Goal: Task Accomplishment & Management: Manage account settings

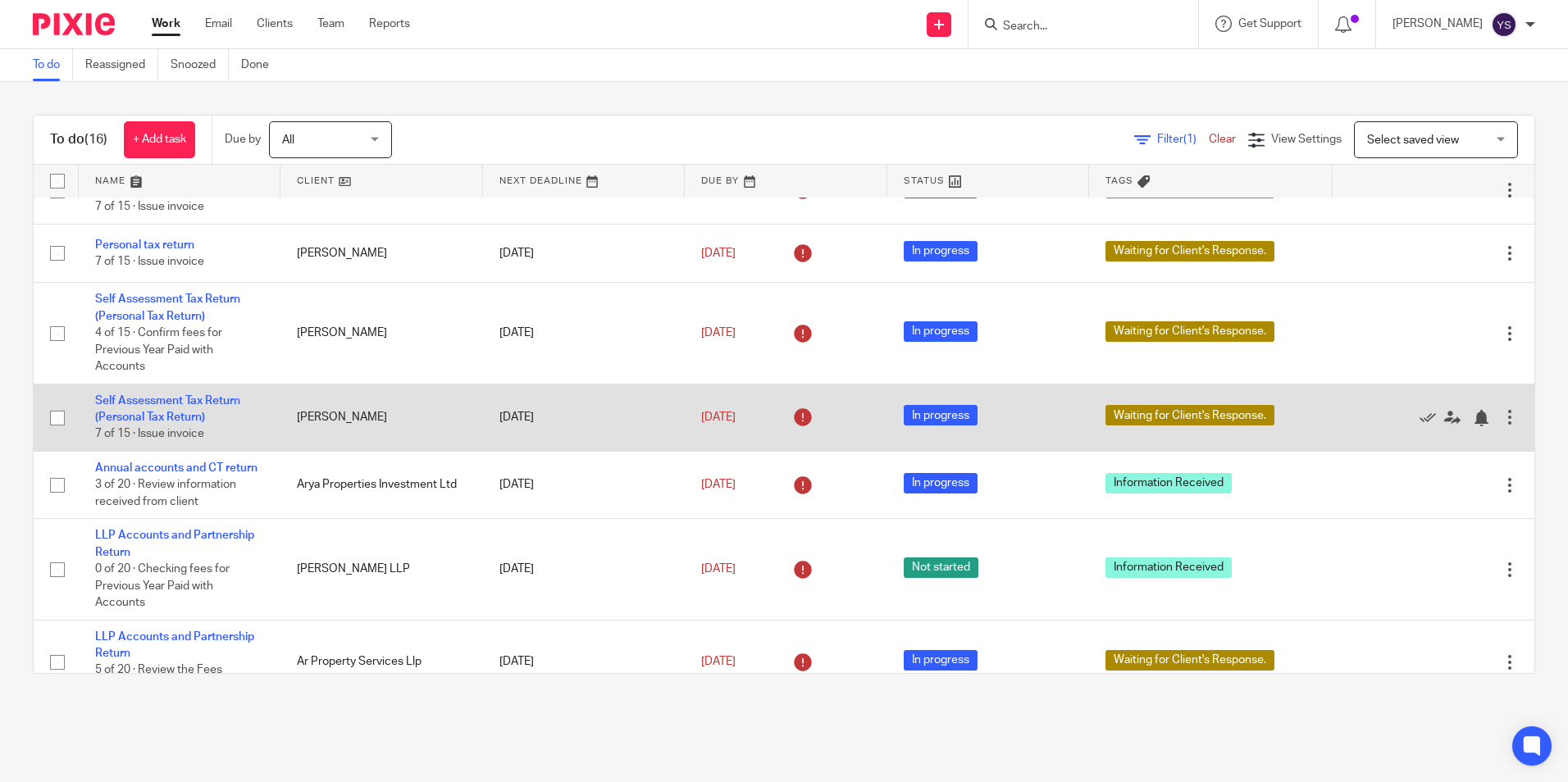
scroll to position [69, 0]
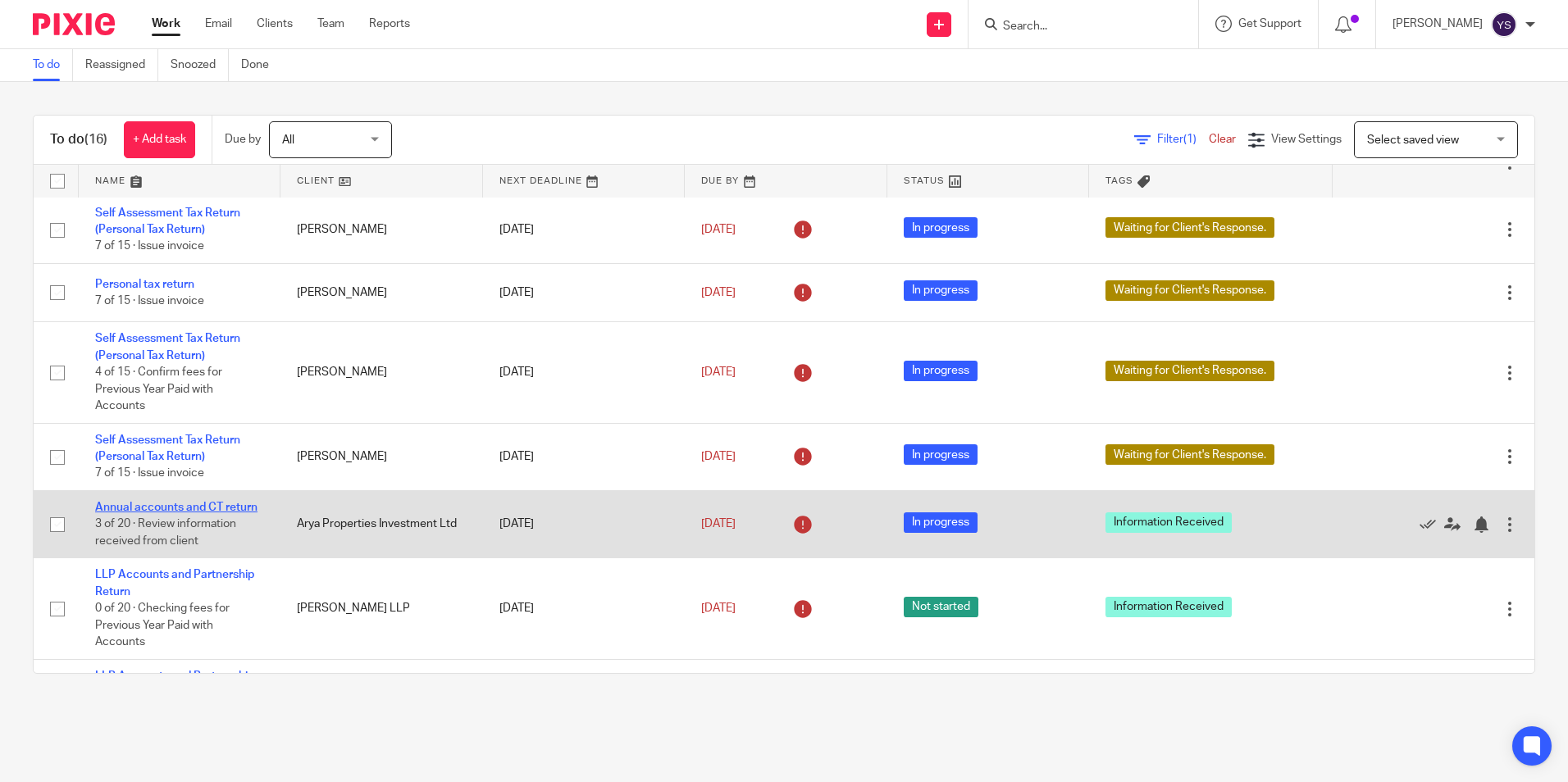
click at [130, 510] on link "Annual accounts and CT return" at bounding box center [176, 507] width 163 height 11
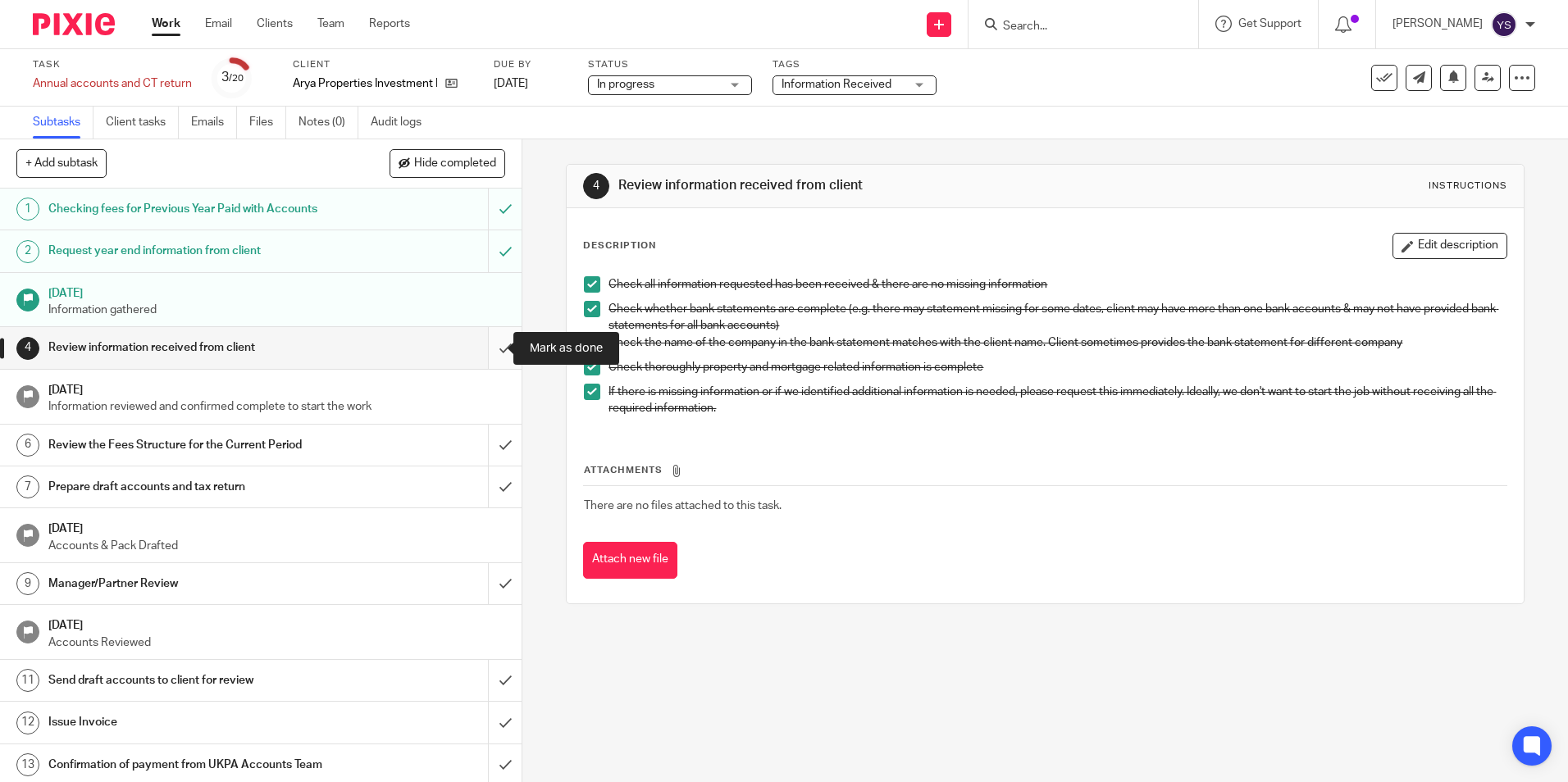
click at [486, 351] on input "submit" at bounding box center [261, 347] width 522 height 41
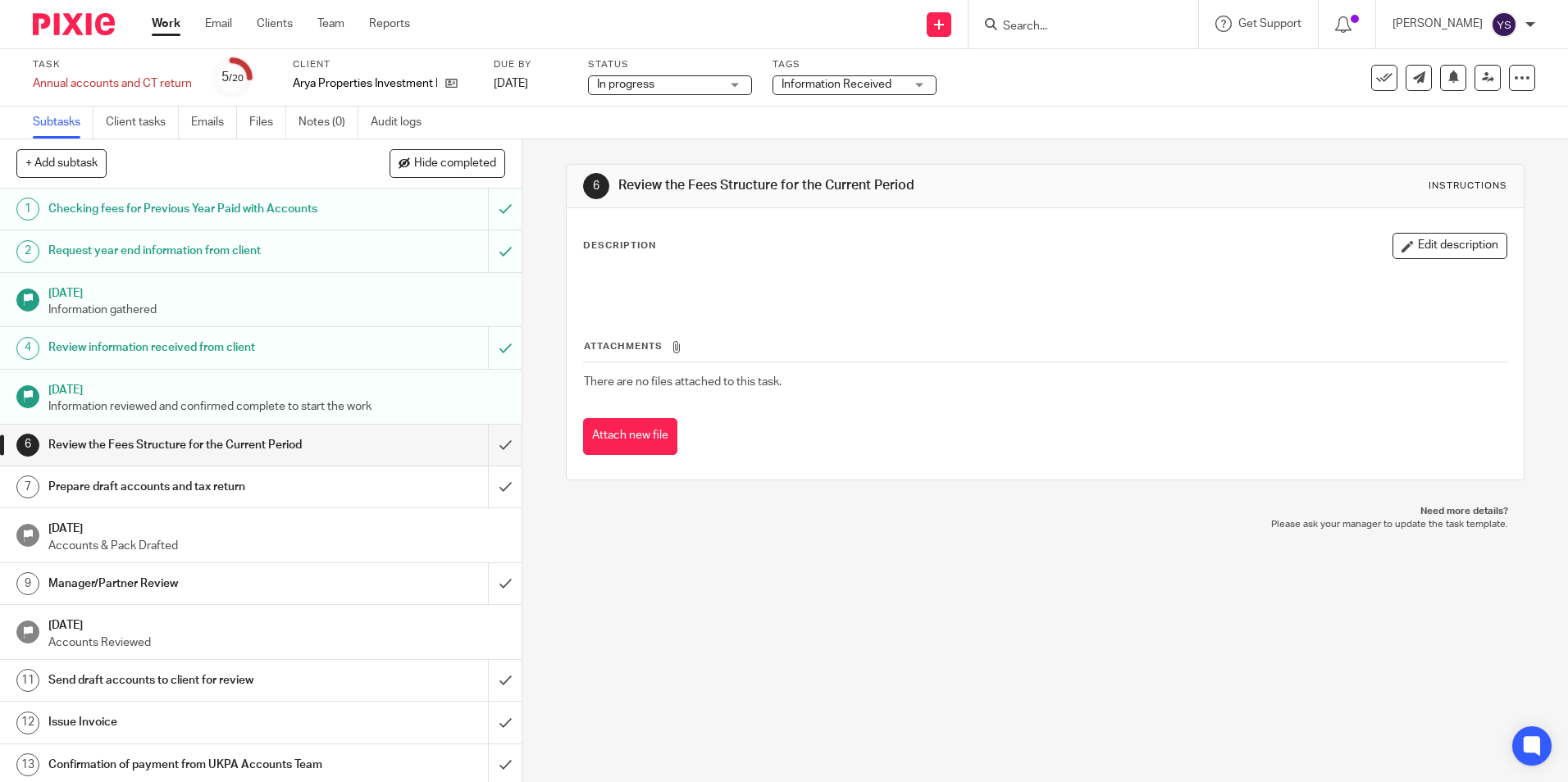
click at [816, 86] on span "Information Received" at bounding box center [837, 84] width 110 height 11
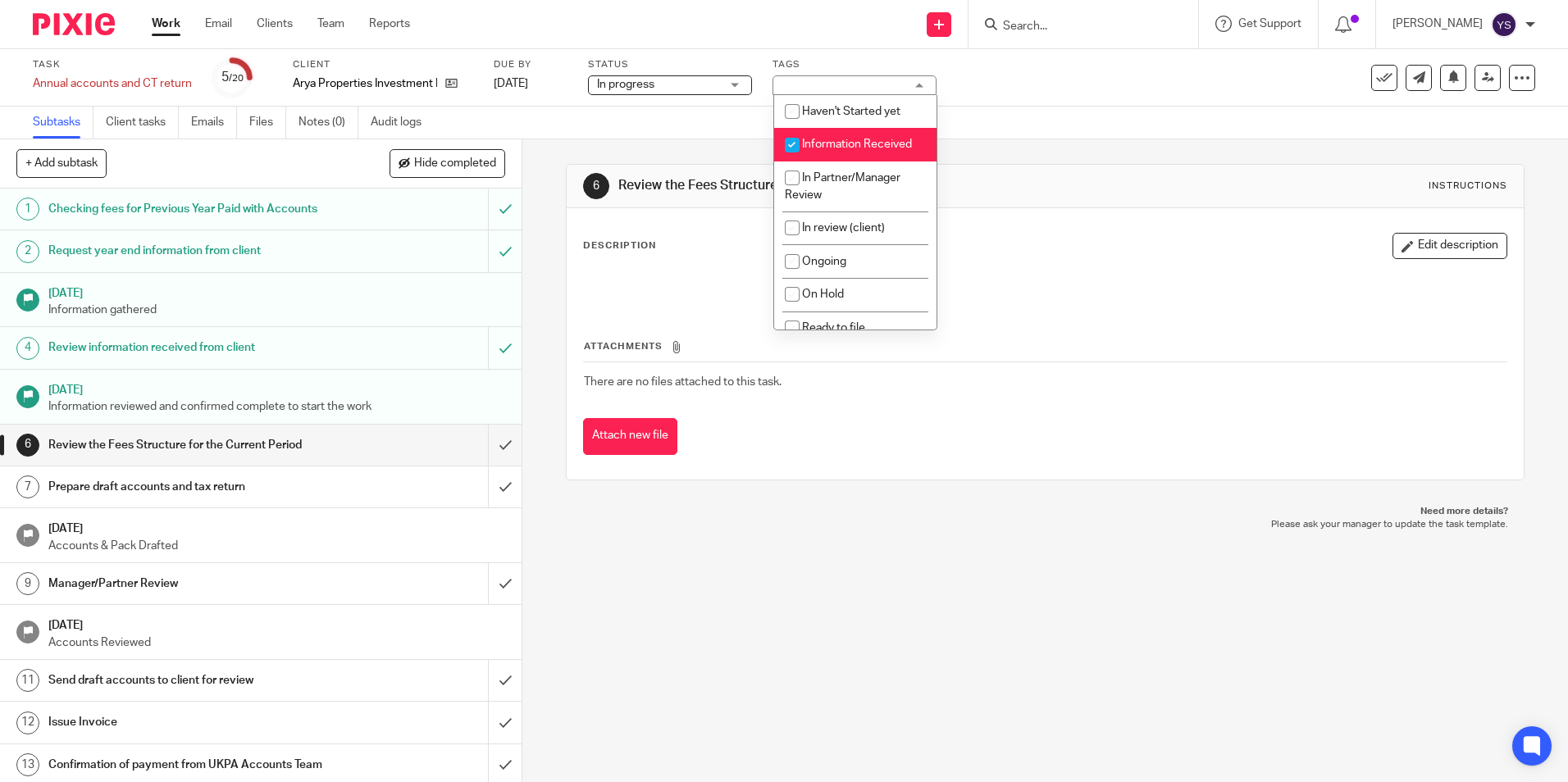
click at [796, 145] on input "checkbox" at bounding box center [792, 145] width 31 height 31
checkbox input "false"
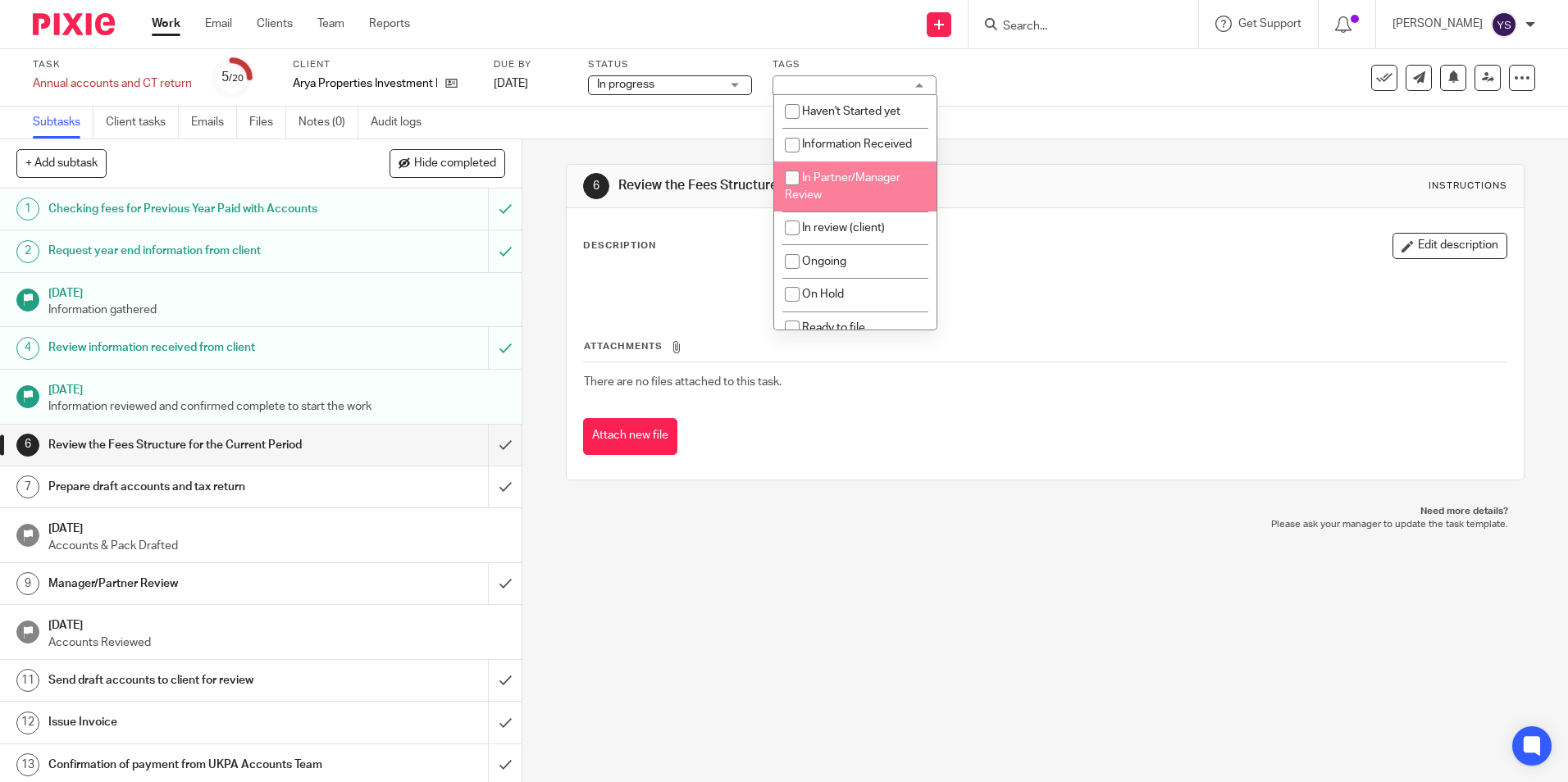
click at [839, 197] on li "In Partner/Manager Review" at bounding box center [855, 187] width 163 height 50
checkbox input "true"
click at [623, 152] on div "6 Review the Fees Structure for the Current Period Instructions Description Edi…" at bounding box center [1044, 322] width 957 height 366
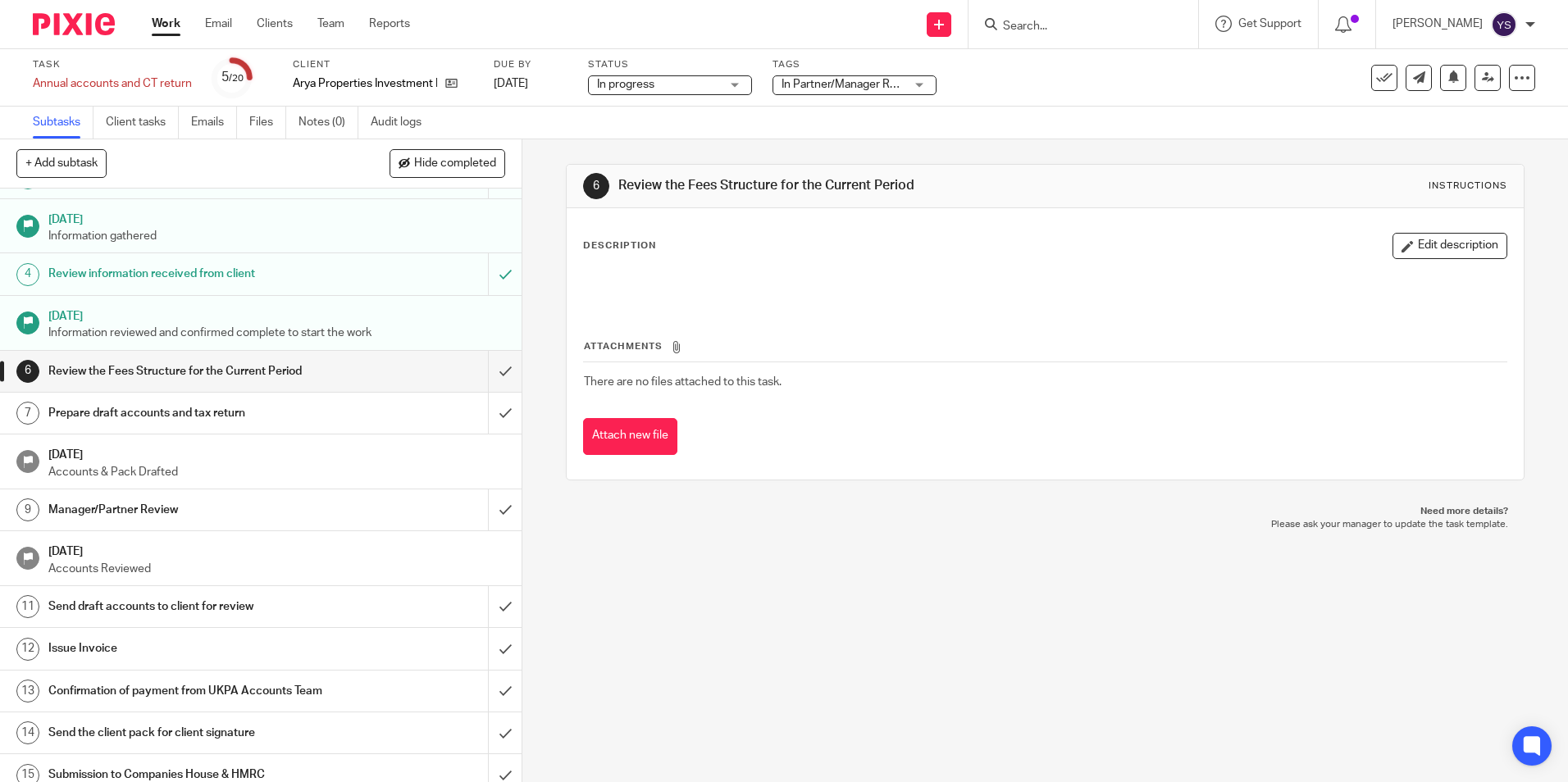
scroll to position [164, 0]
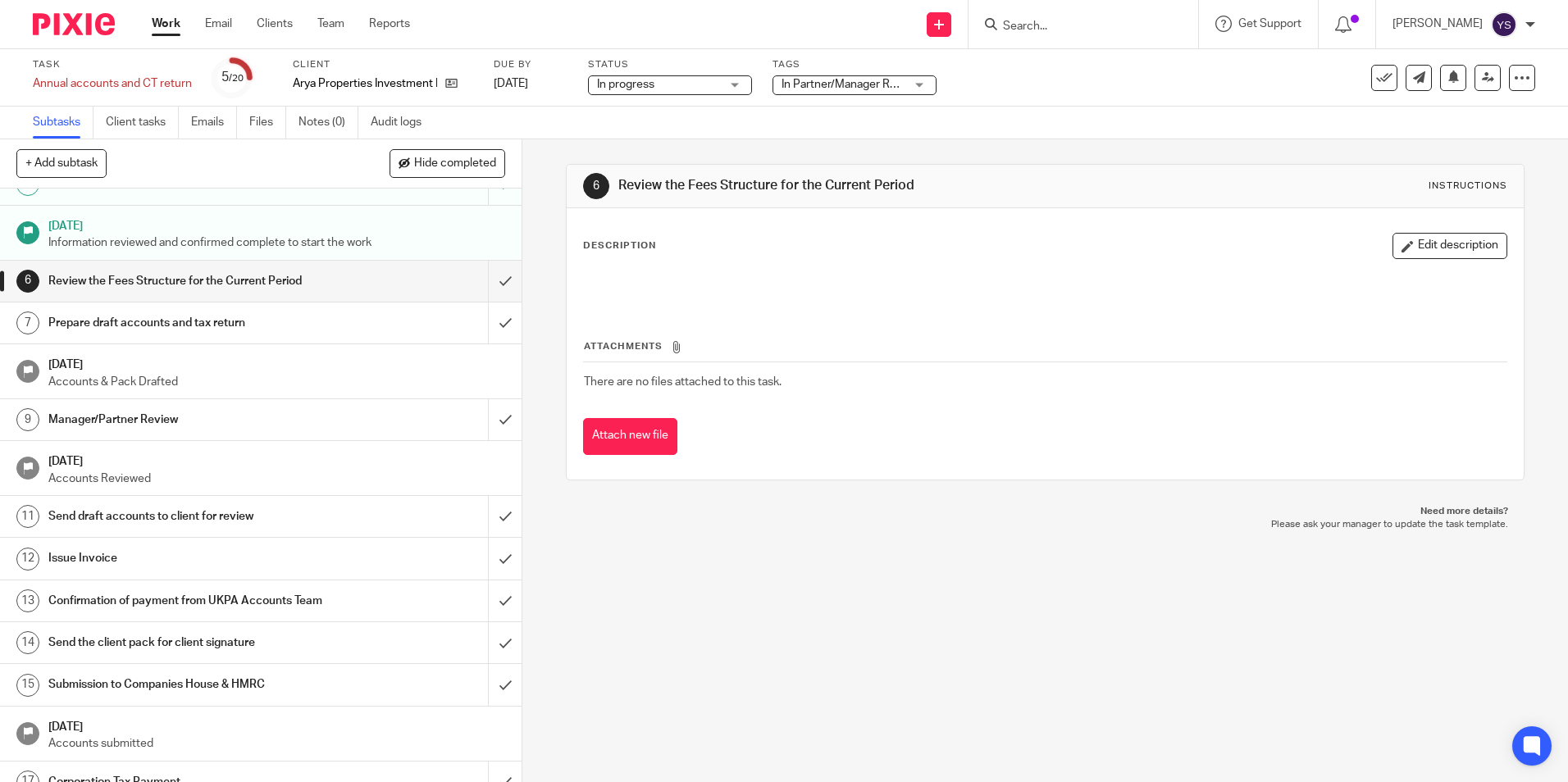
click at [190, 318] on h1 "Prepare draft accounts and tax return" at bounding box center [190, 323] width 282 height 24
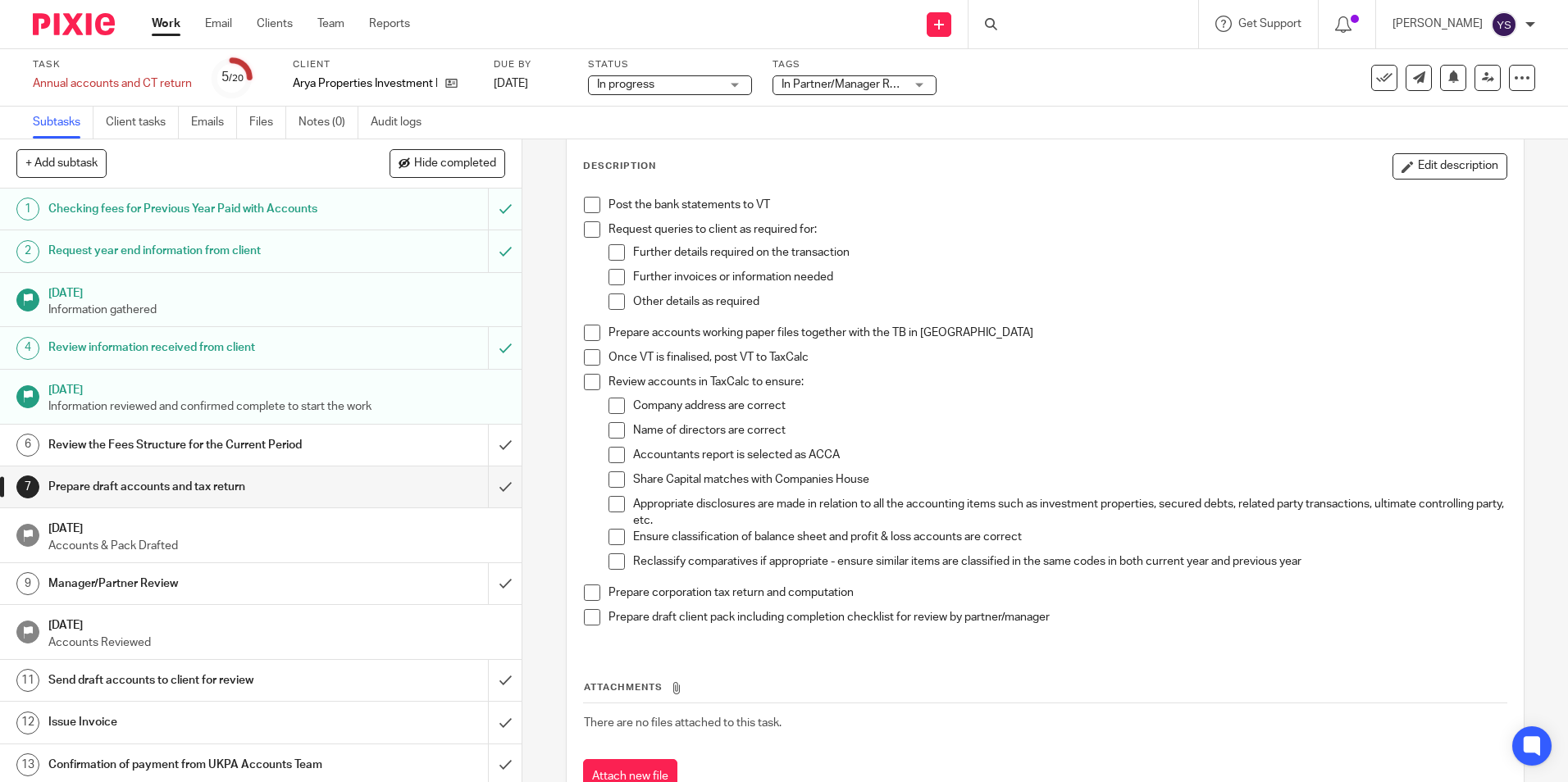
scroll to position [82, 0]
click at [584, 201] on span at bounding box center [591, 202] width 17 height 17
click at [584, 227] on span at bounding box center [591, 227] width 17 height 17
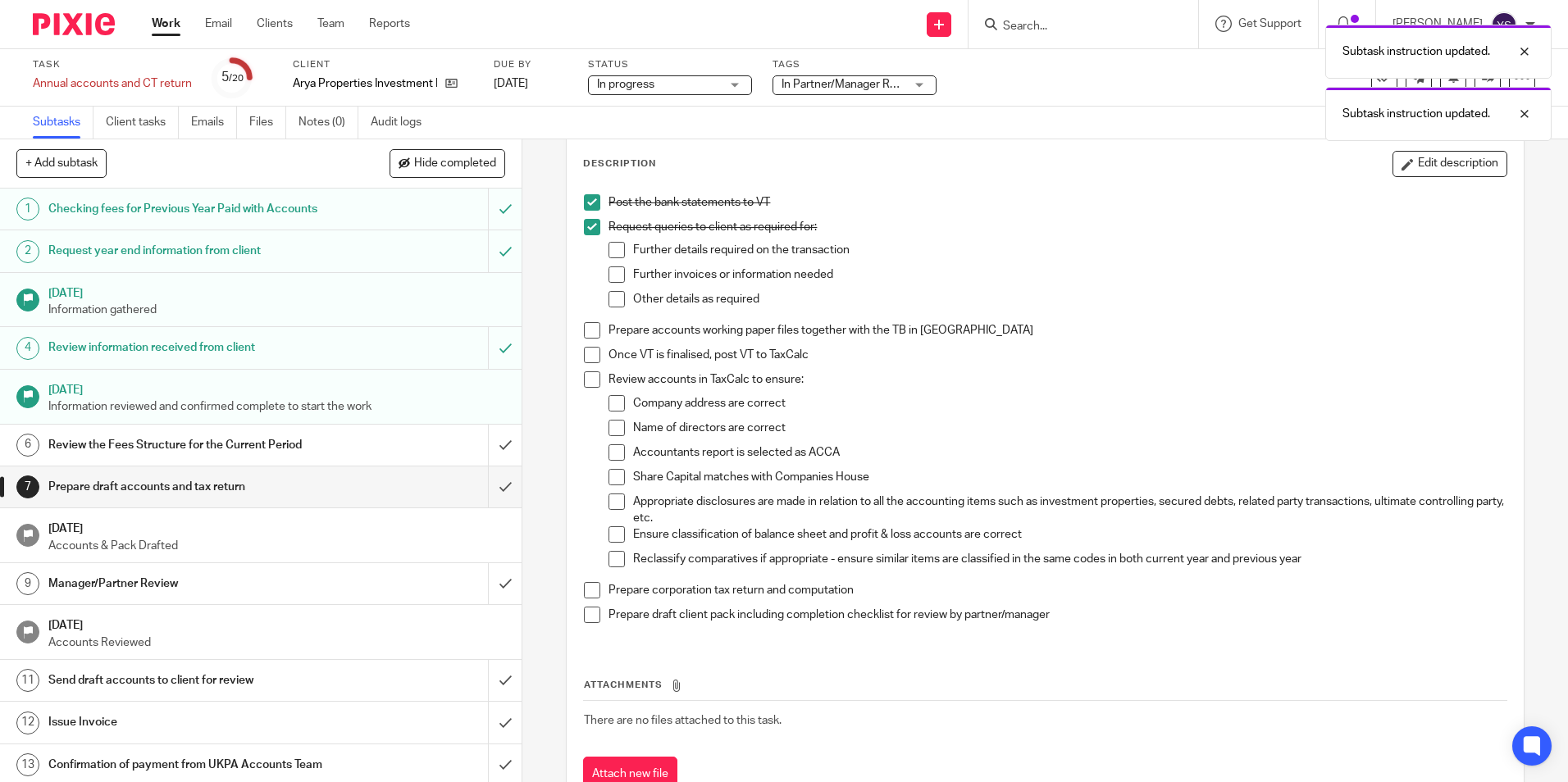
click at [609, 247] on span at bounding box center [617, 250] width 17 height 17
click at [610, 267] on span at bounding box center [617, 274] width 17 height 17
click at [612, 297] on span at bounding box center [617, 299] width 17 height 17
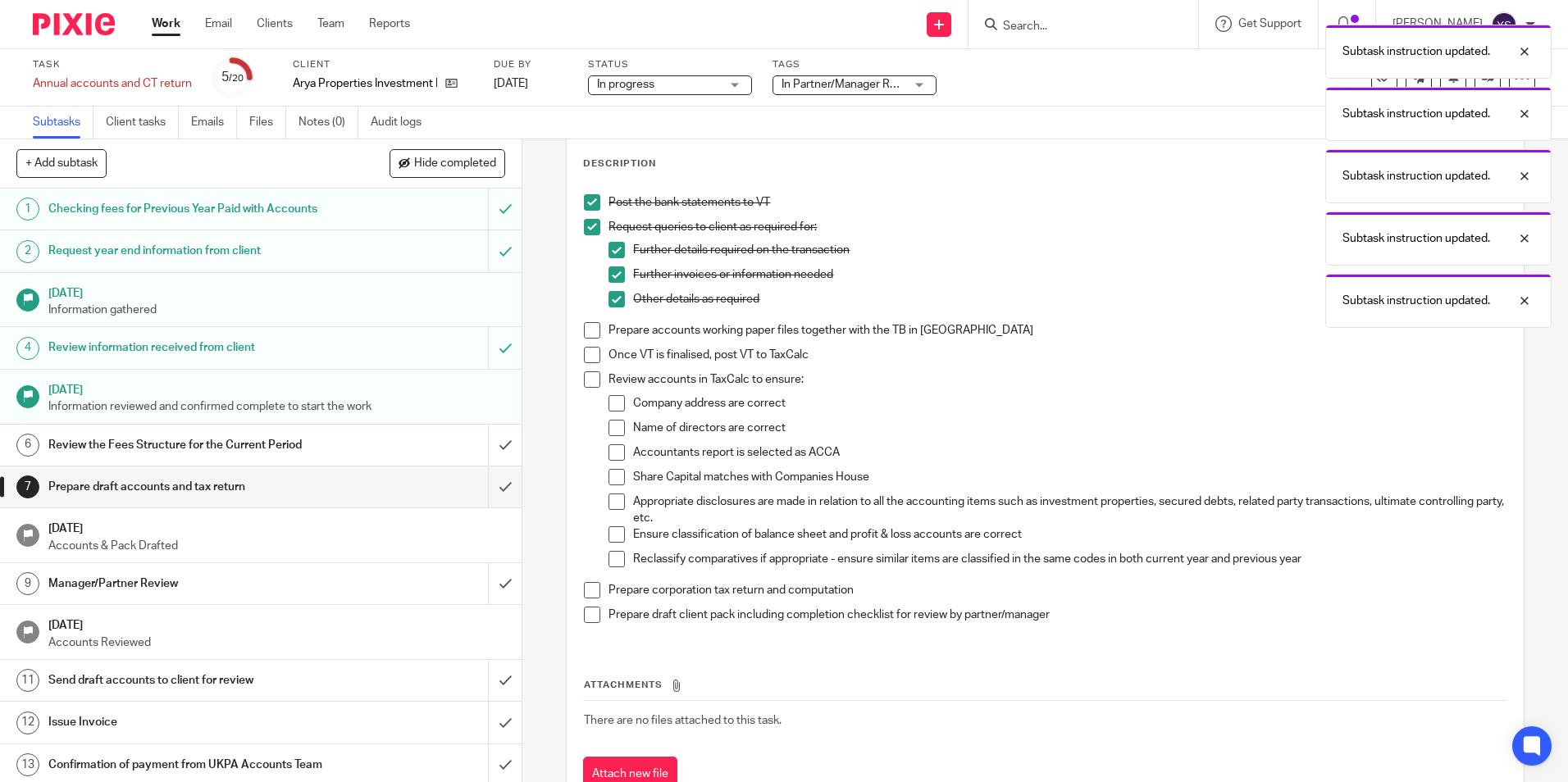
click at [584, 336] on span at bounding box center [591, 331] width 17 height 17
click at [591, 355] on span at bounding box center [591, 355] width 17 height 17
click at [588, 374] on span at bounding box center [591, 379] width 17 height 17
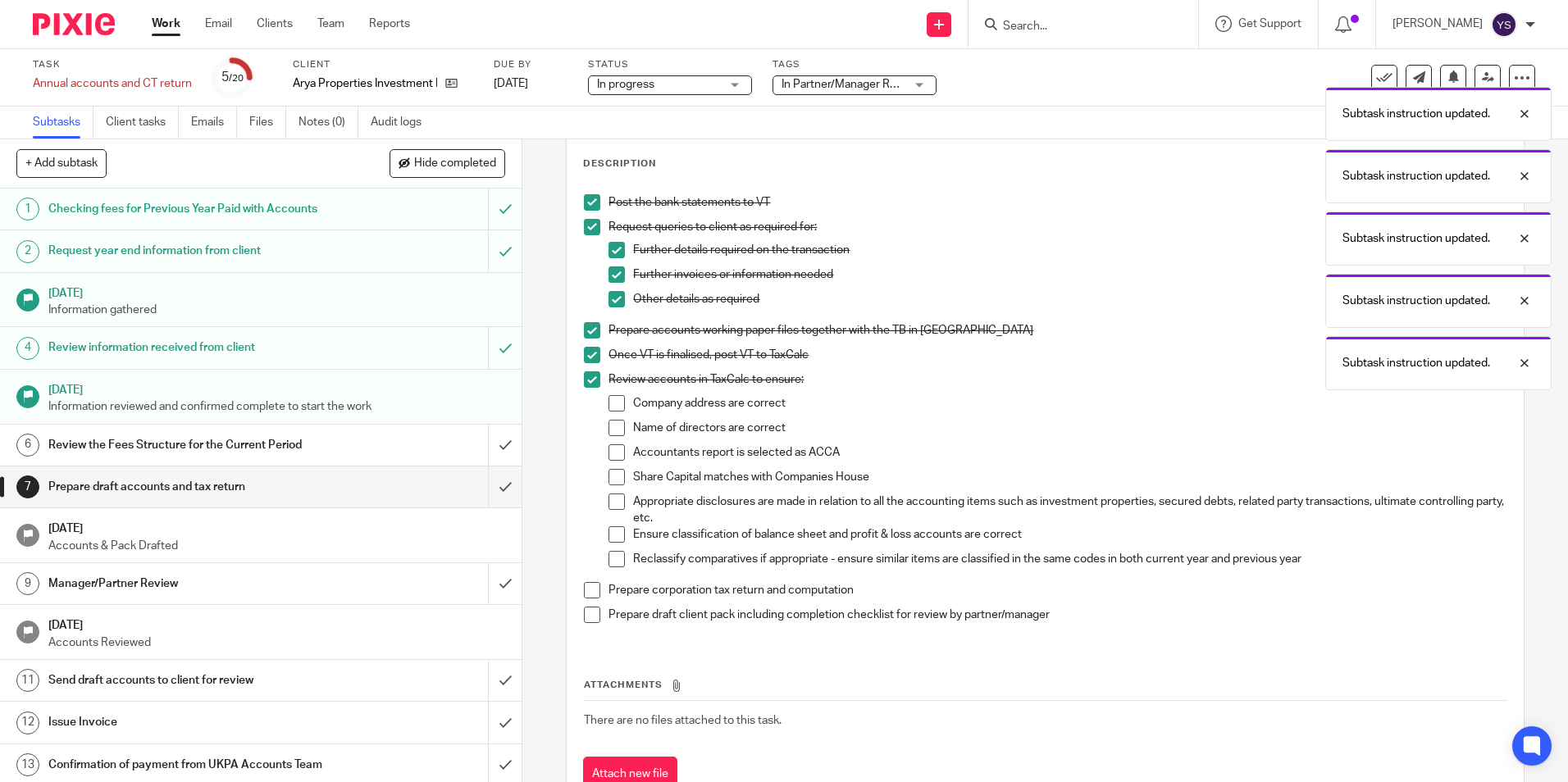
click at [609, 402] on span at bounding box center [617, 403] width 17 height 17
click at [609, 422] on span at bounding box center [617, 428] width 17 height 17
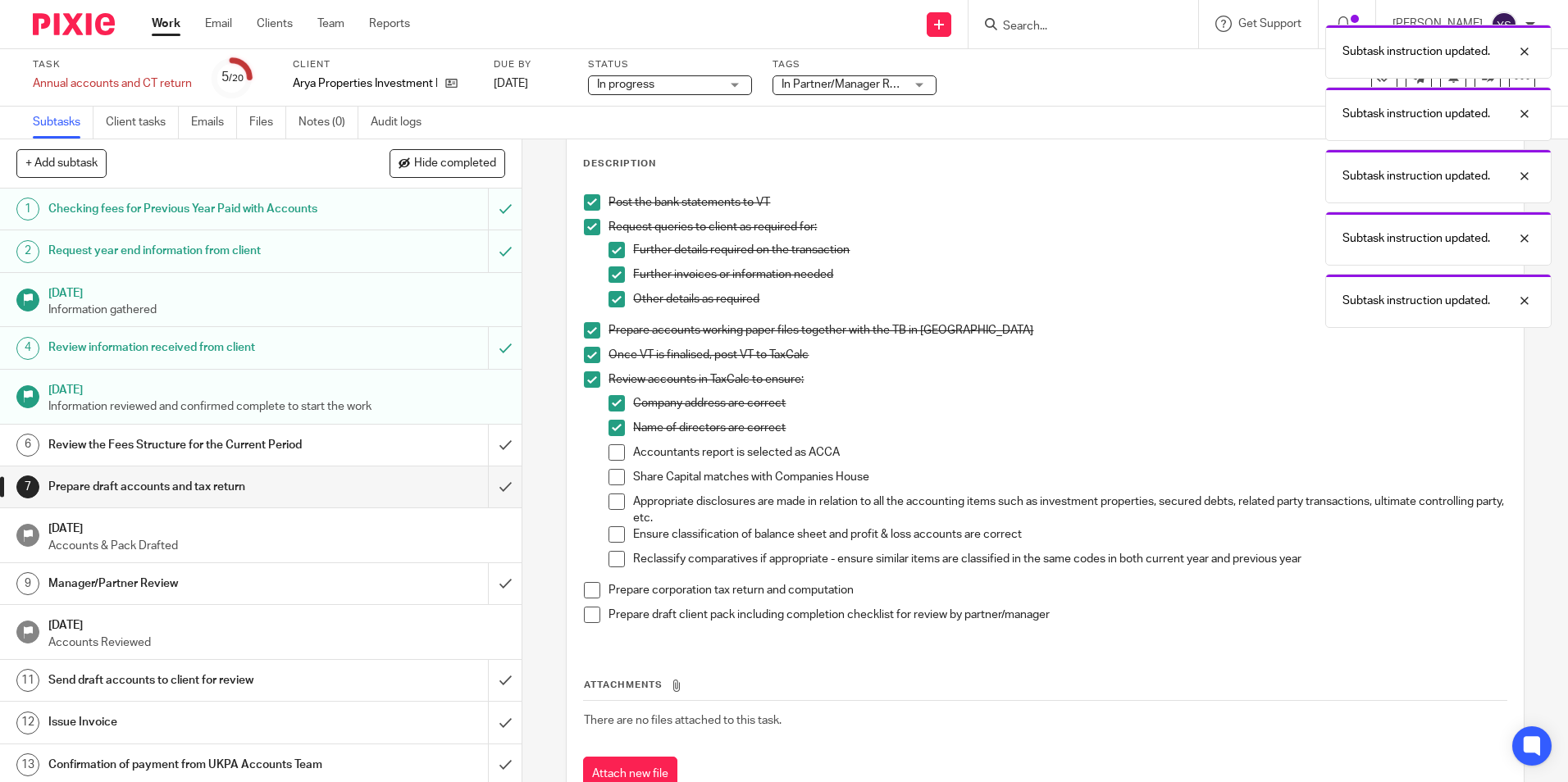
click at [610, 448] on span at bounding box center [617, 452] width 17 height 17
click at [609, 476] on span at bounding box center [617, 477] width 17 height 17
click at [610, 501] on span at bounding box center [617, 502] width 17 height 17
click at [612, 528] on span at bounding box center [617, 534] width 17 height 17
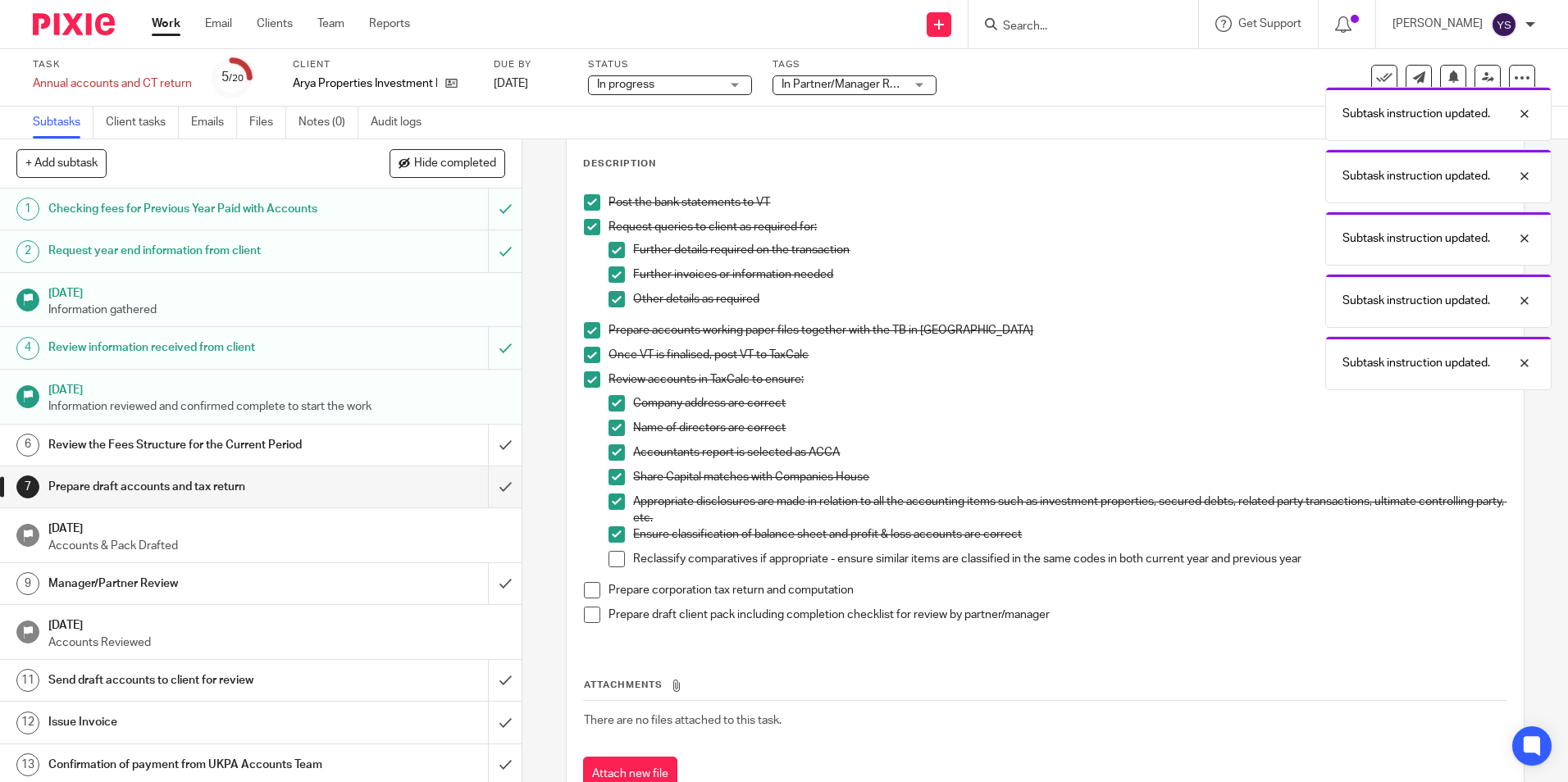
click at [610, 557] on span at bounding box center [617, 559] width 17 height 17
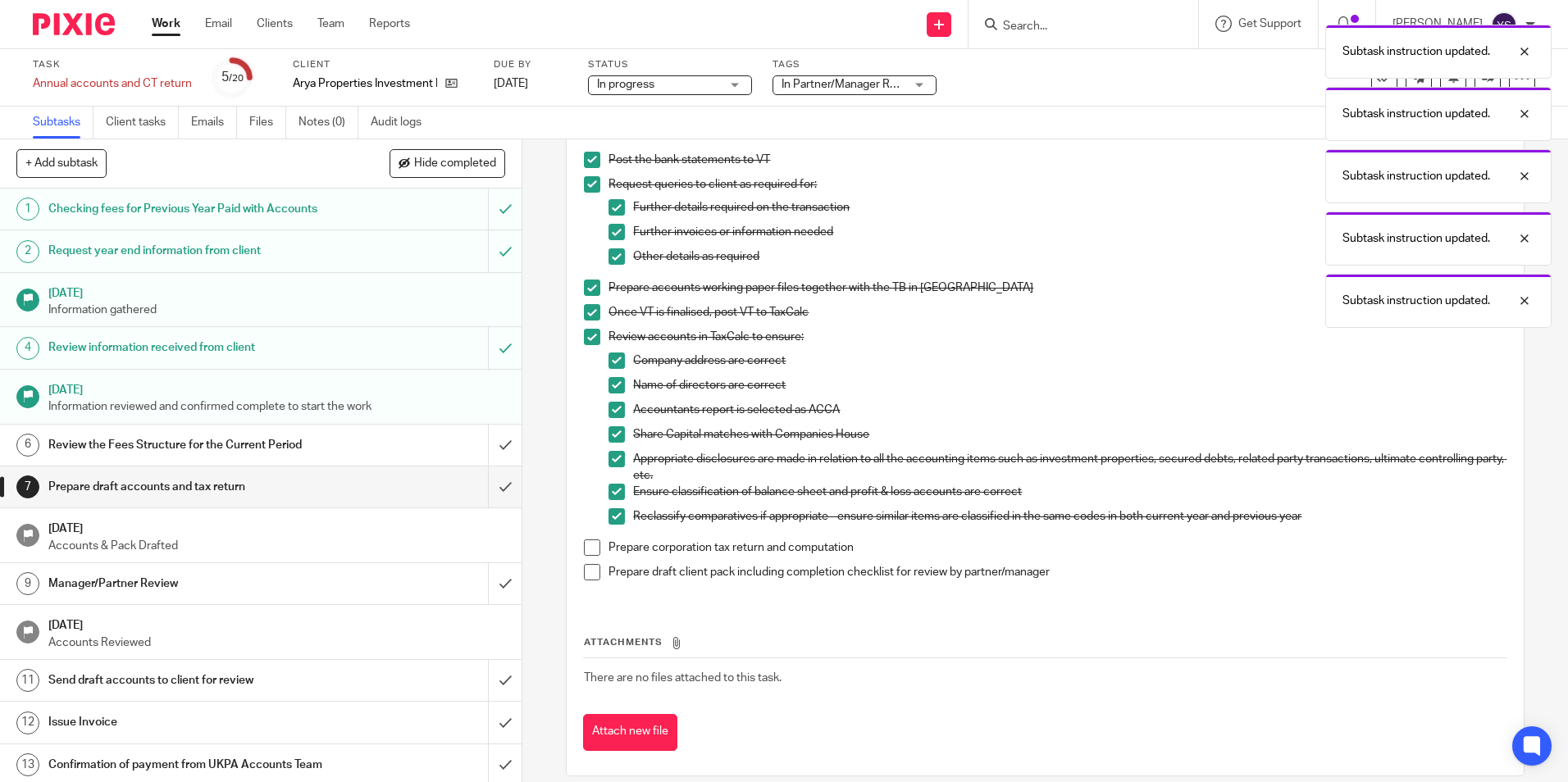
scroll to position [144, 0]
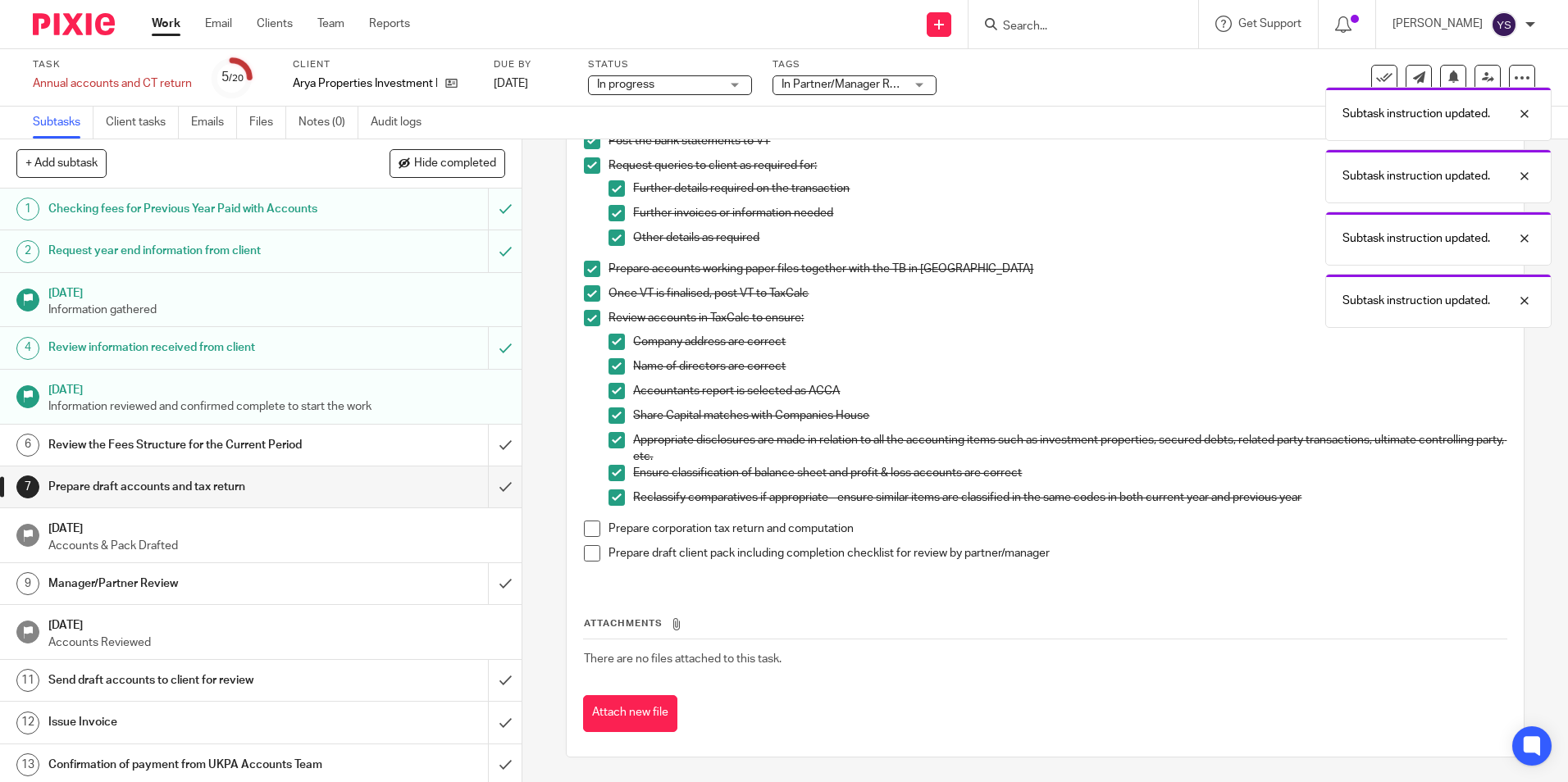
click at [589, 525] on span at bounding box center [591, 529] width 17 height 17
click at [586, 557] on span at bounding box center [591, 553] width 17 height 17
click at [481, 484] on input "submit" at bounding box center [261, 486] width 522 height 41
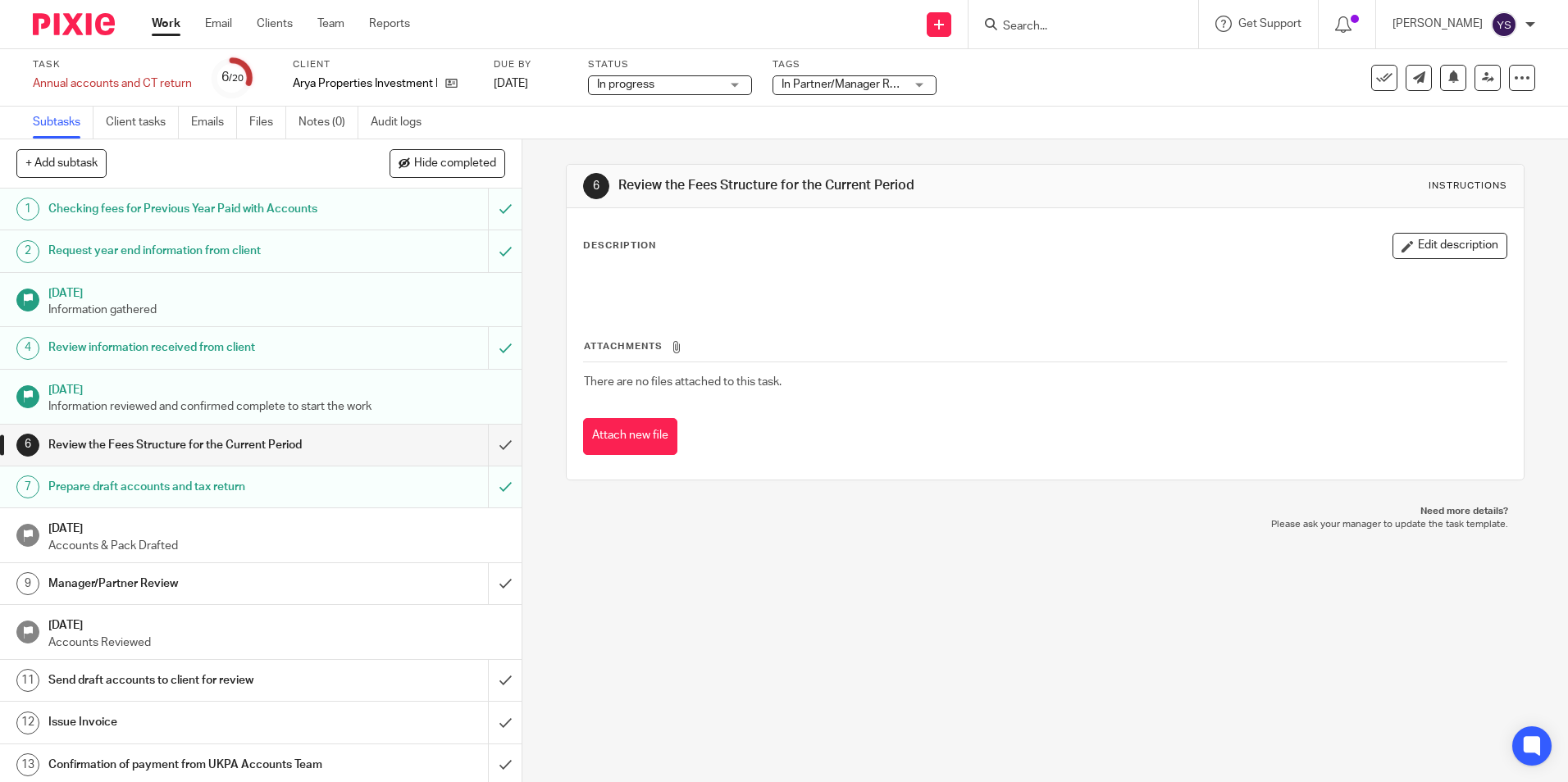
click at [71, 117] on link "Subtasks" at bounding box center [63, 123] width 61 height 32
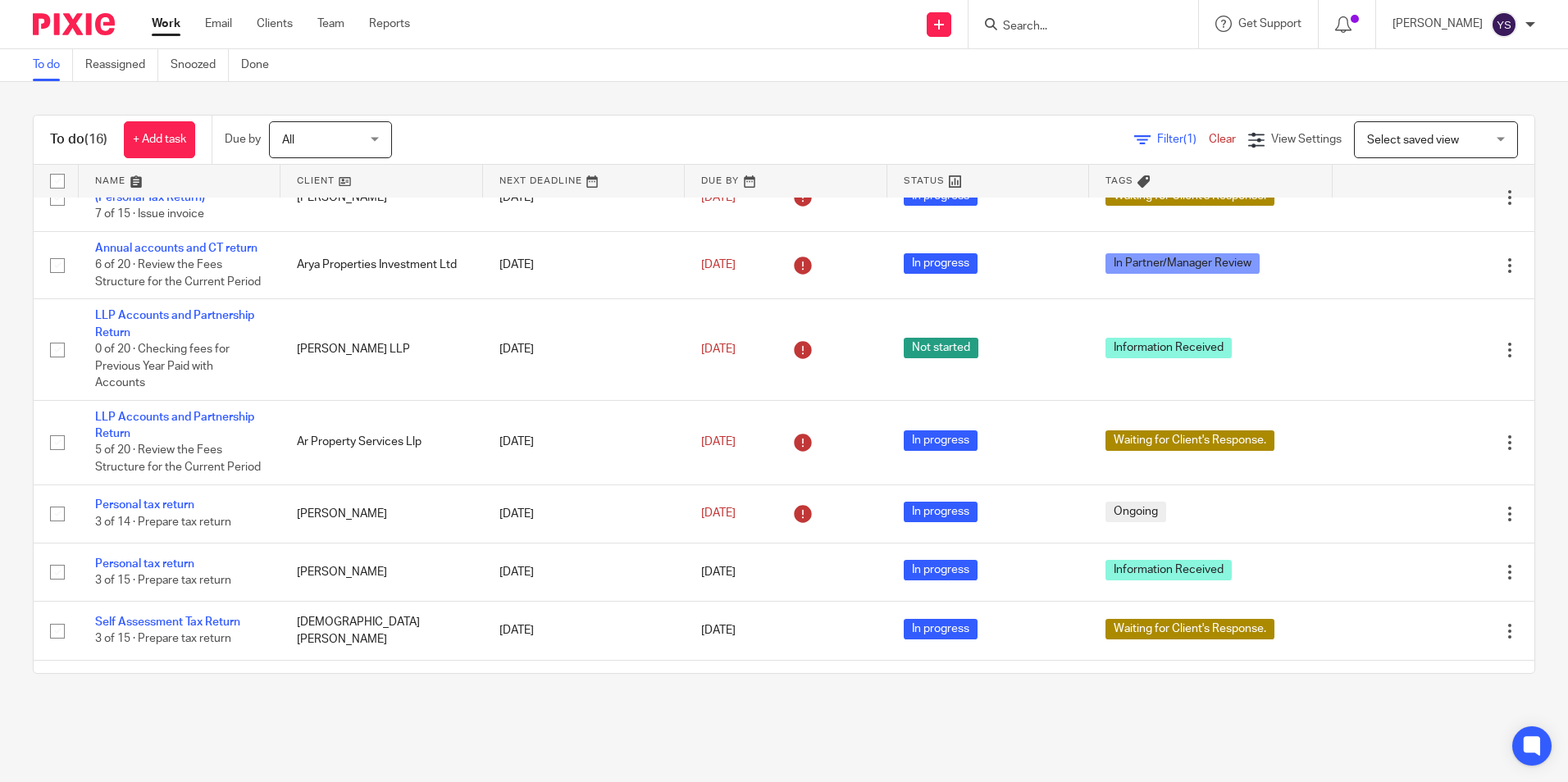
scroll to position [246, 0]
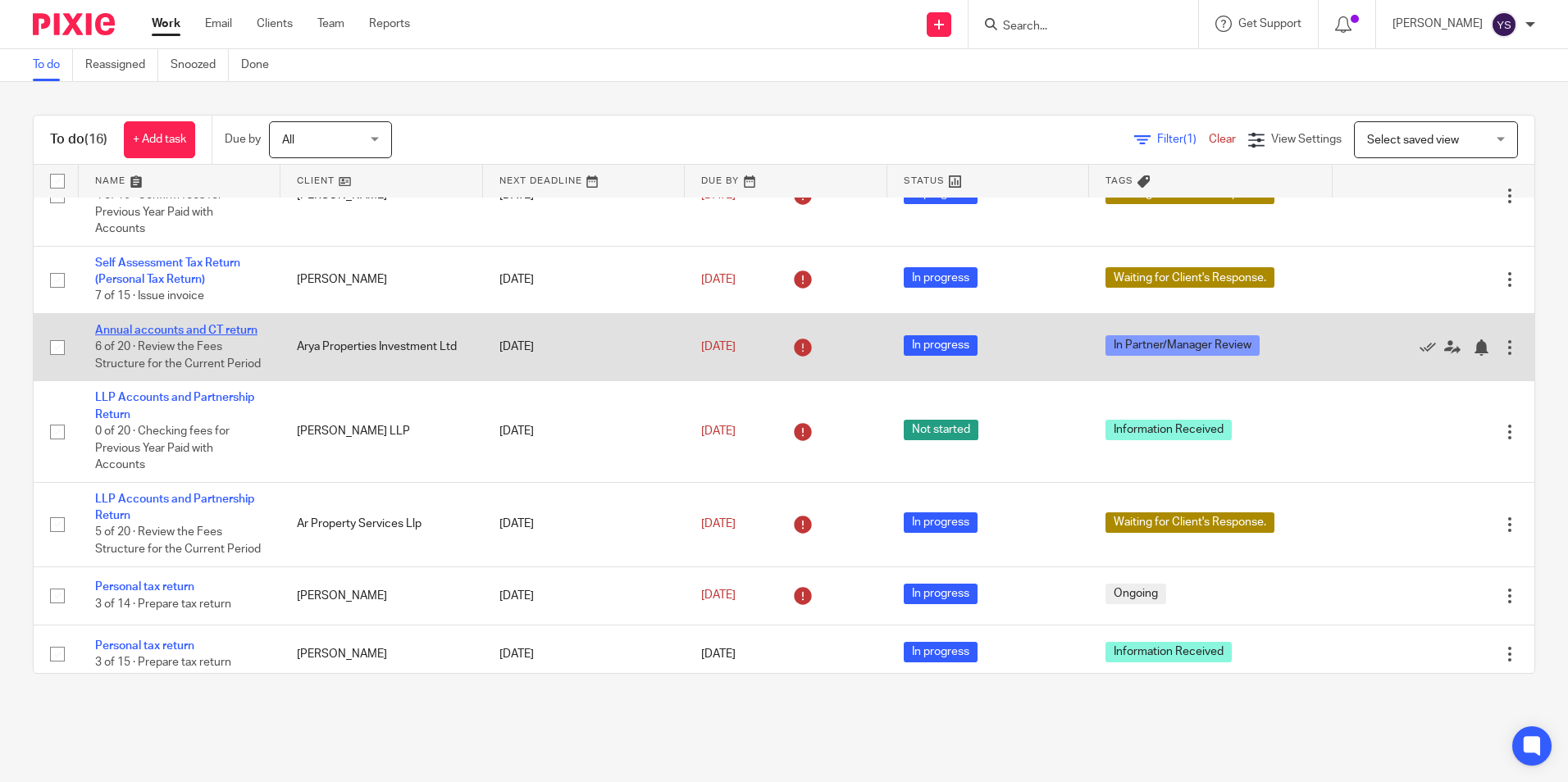
click at [207, 329] on link "Annual accounts and CT return" at bounding box center [176, 330] width 163 height 11
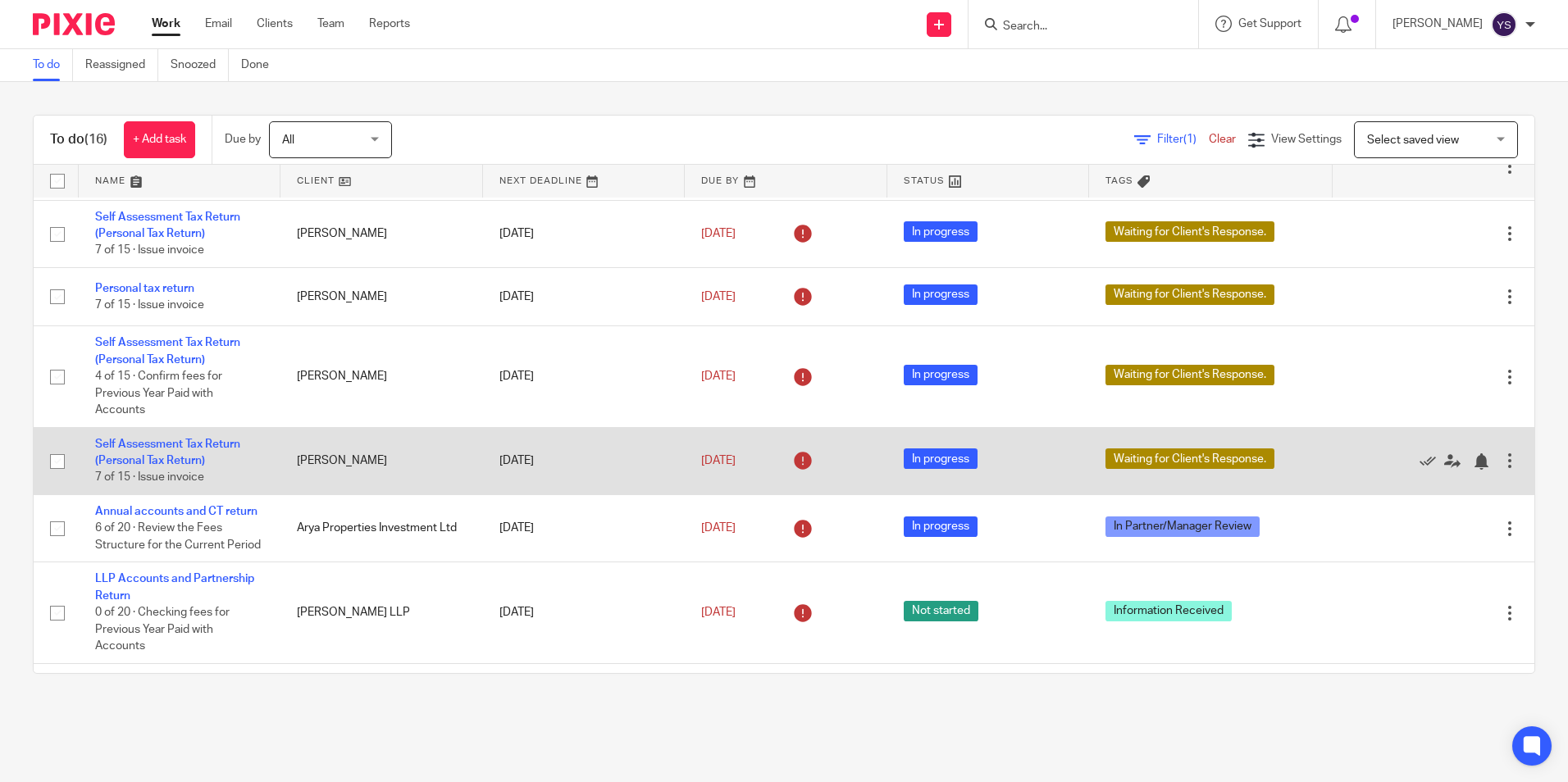
scroll to position [164, 0]
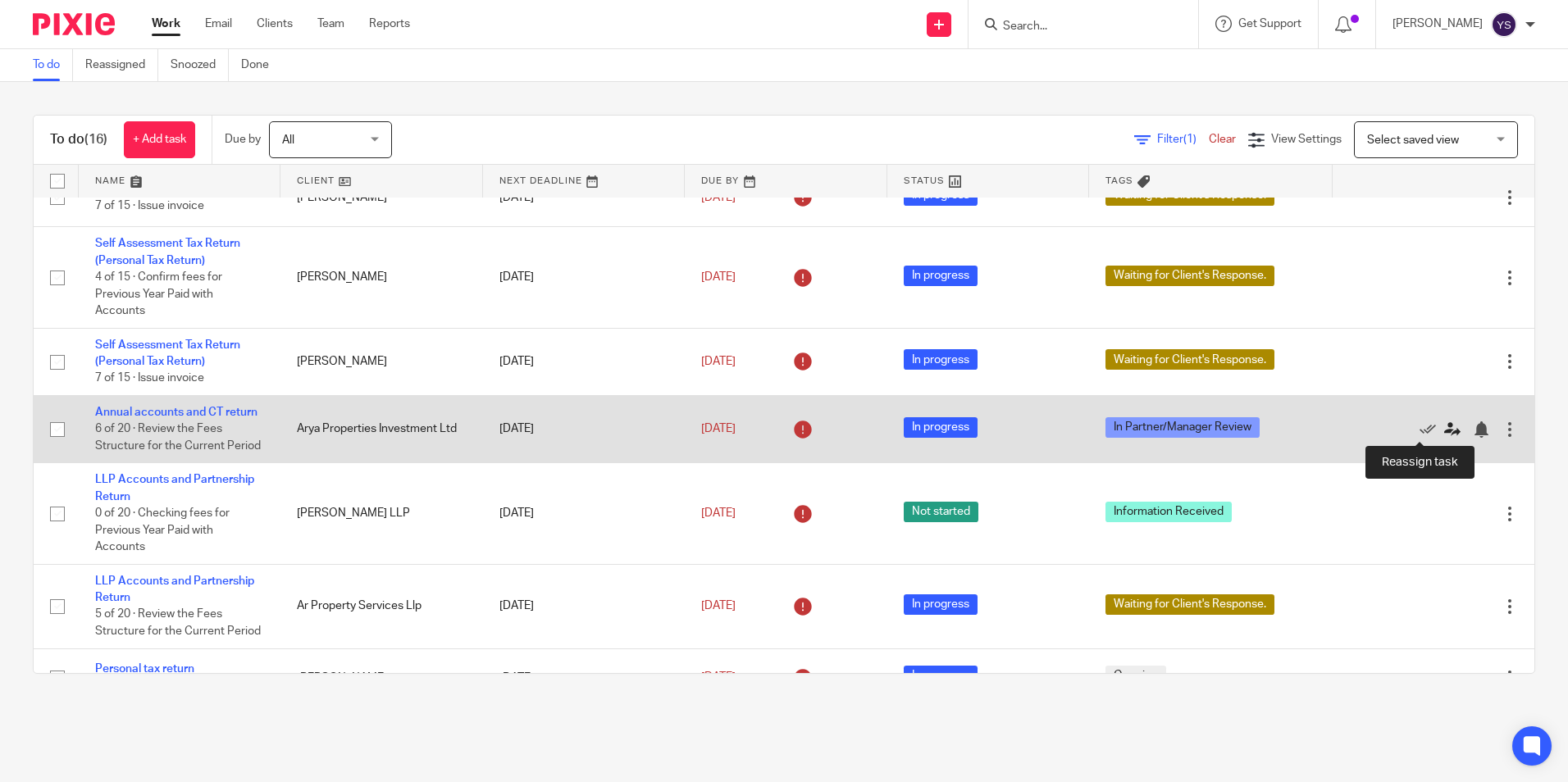
click at [1444, 427] on icon at bounding box center [1451, 430] width 17 height 17
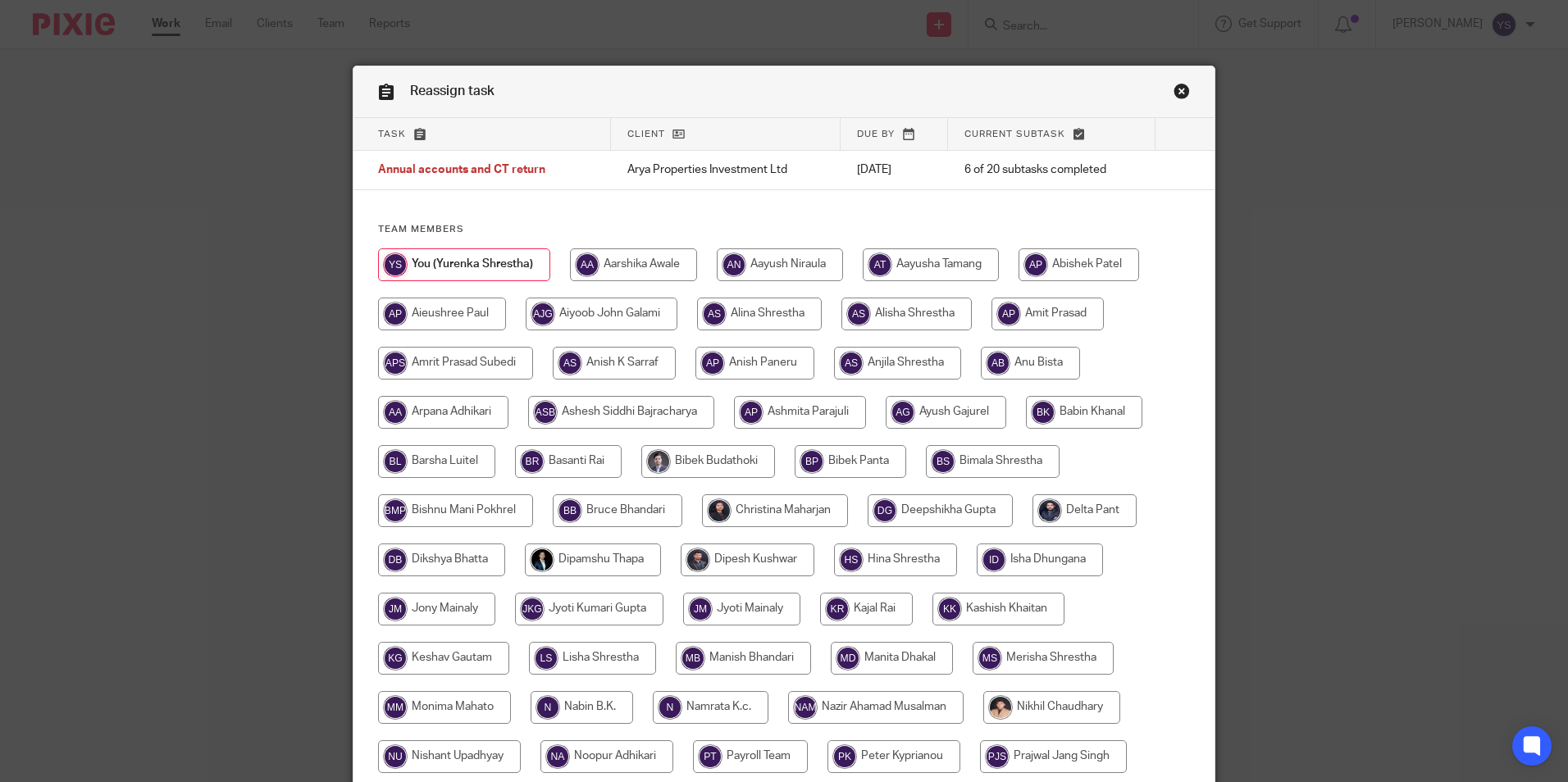
click at [1018, 362] on input "radio" at bounding box center [1031, 364] width 99 height 33
radio input "true"
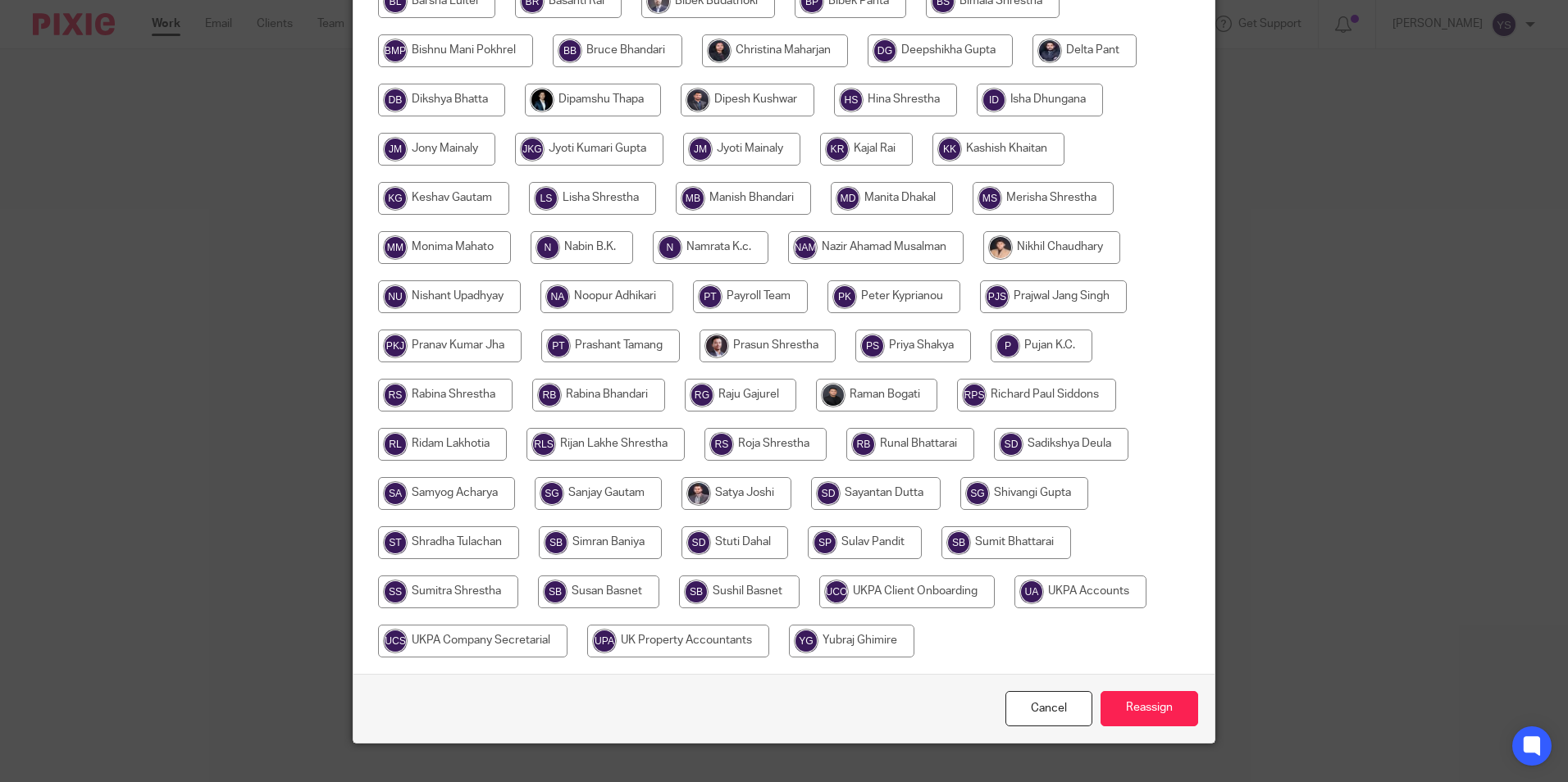
scroll to position [487, 0]
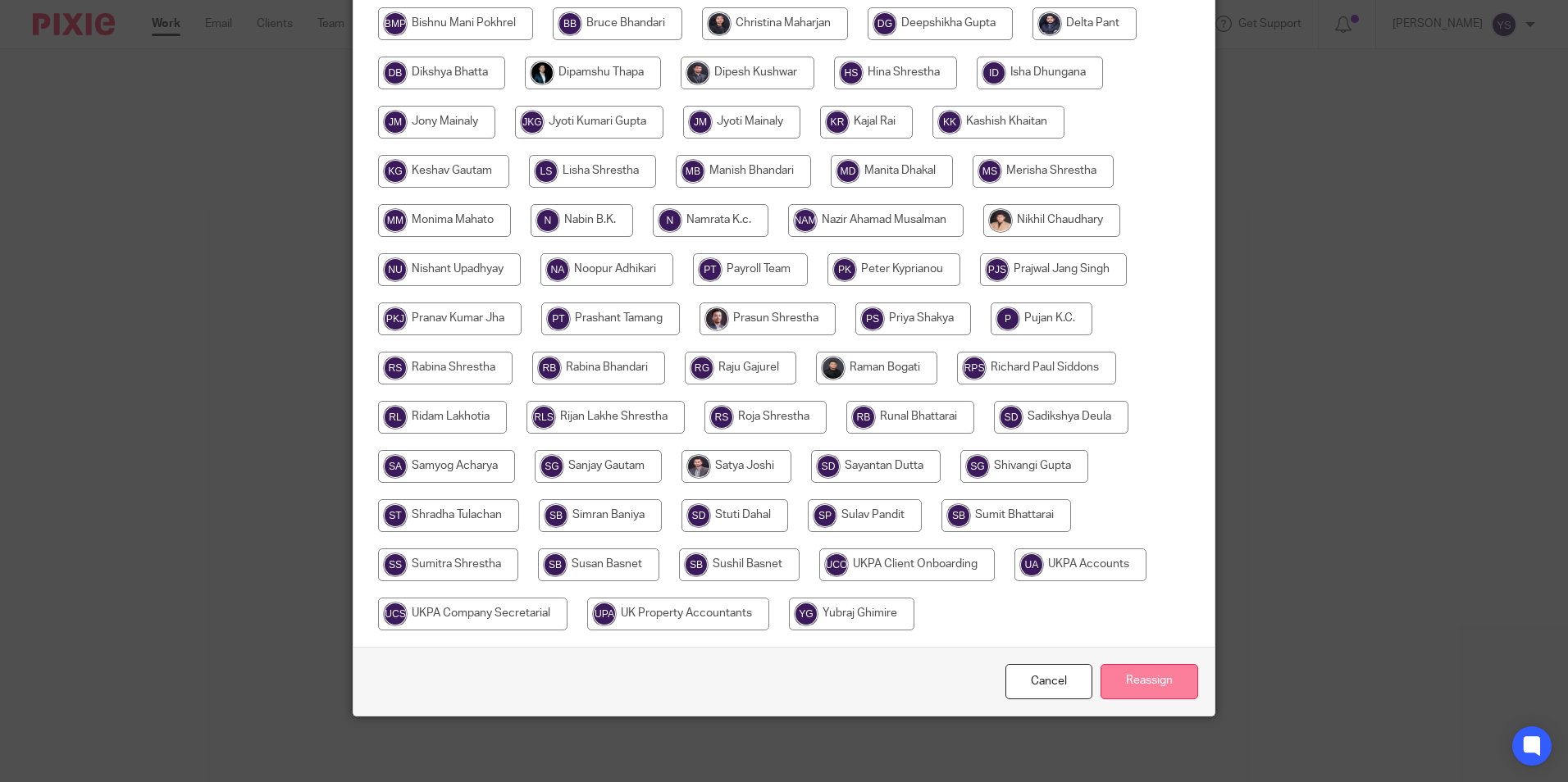
click at [1144, 690] on input "Reassign" at bounding box center [1149, 682] width 97 height 36
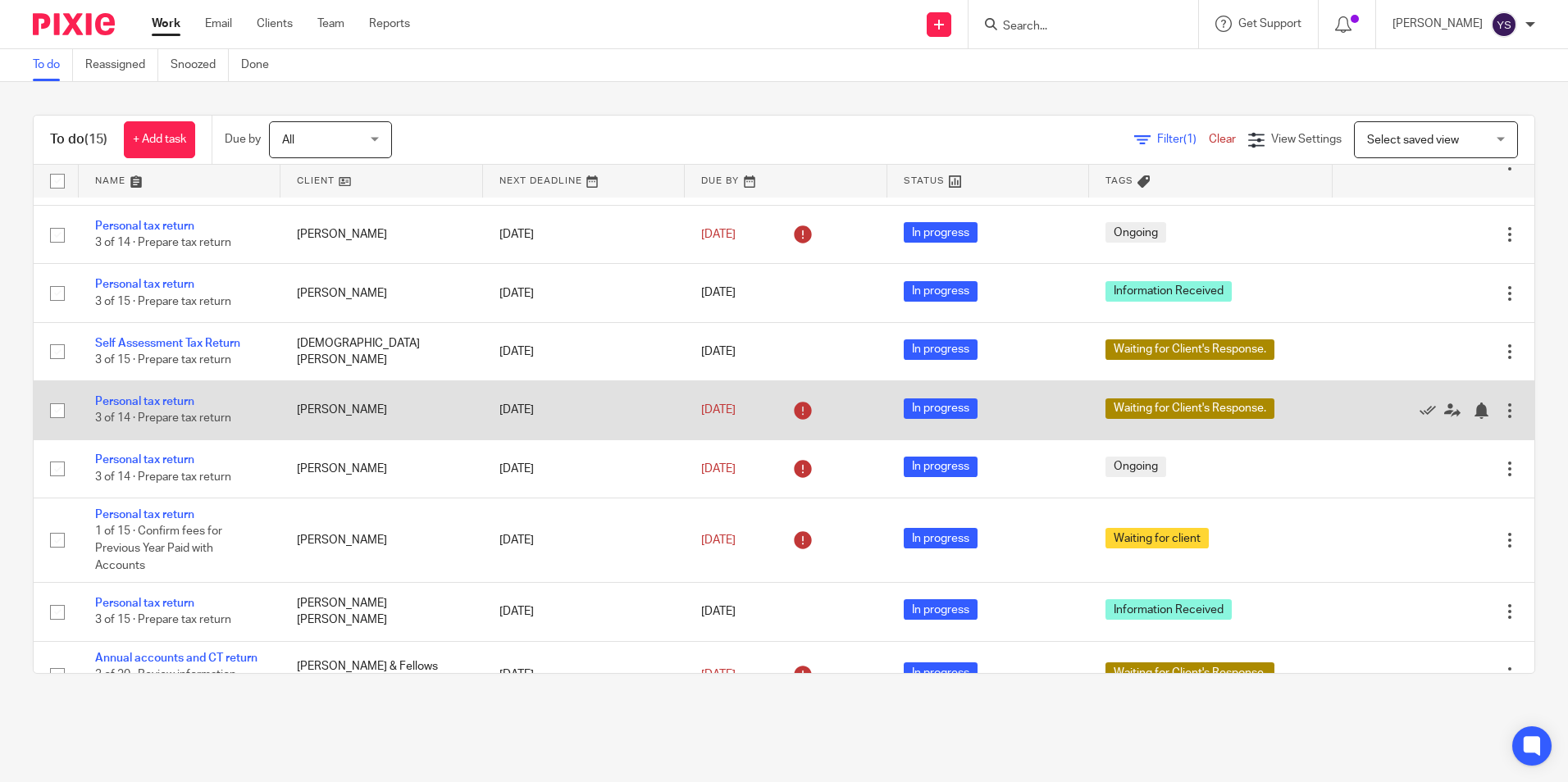
scroll to position [575, 0]
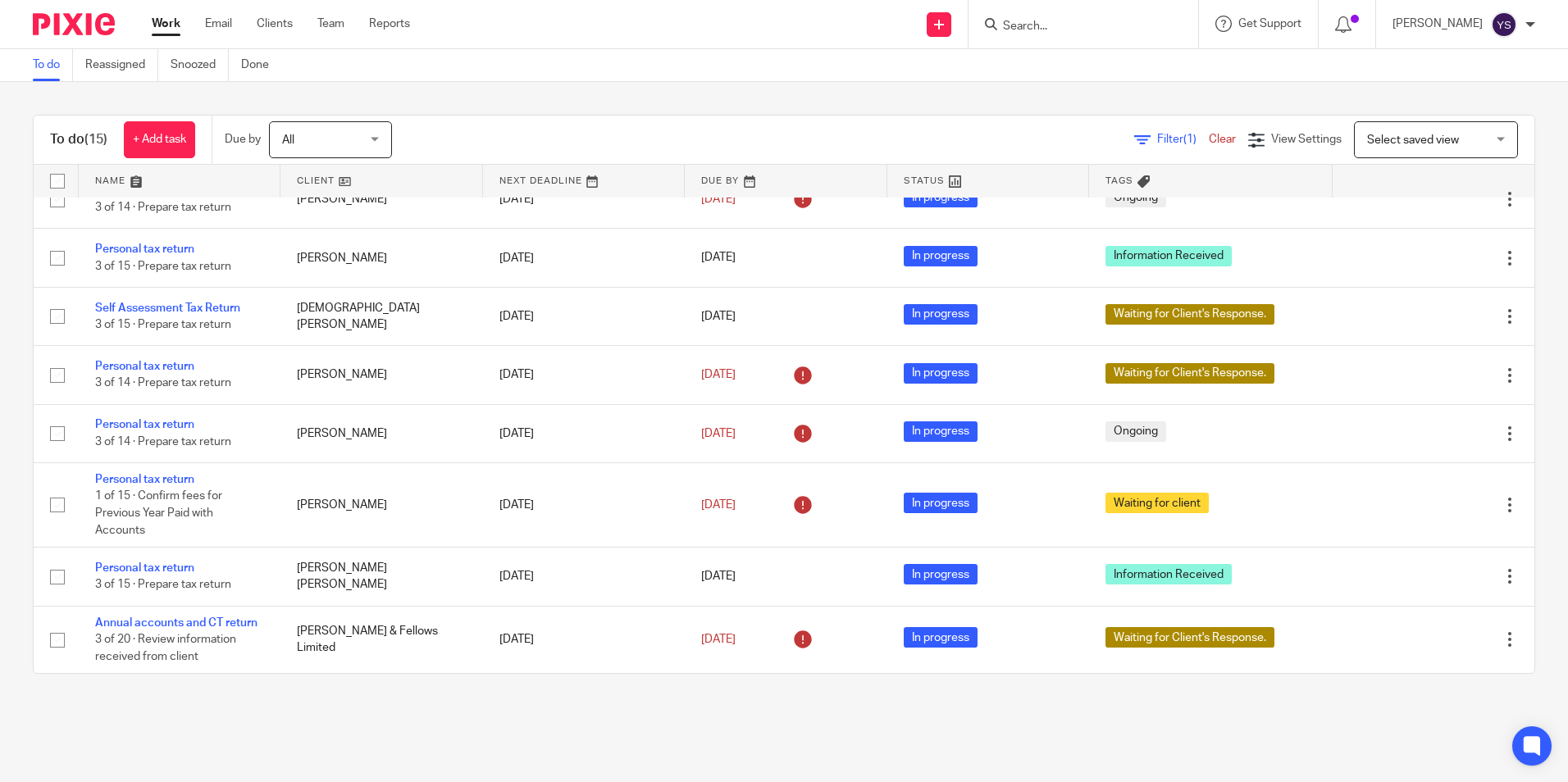
click at [1019, 32] on input "Search" at bounding box center [1075, 27] width 148 height 15
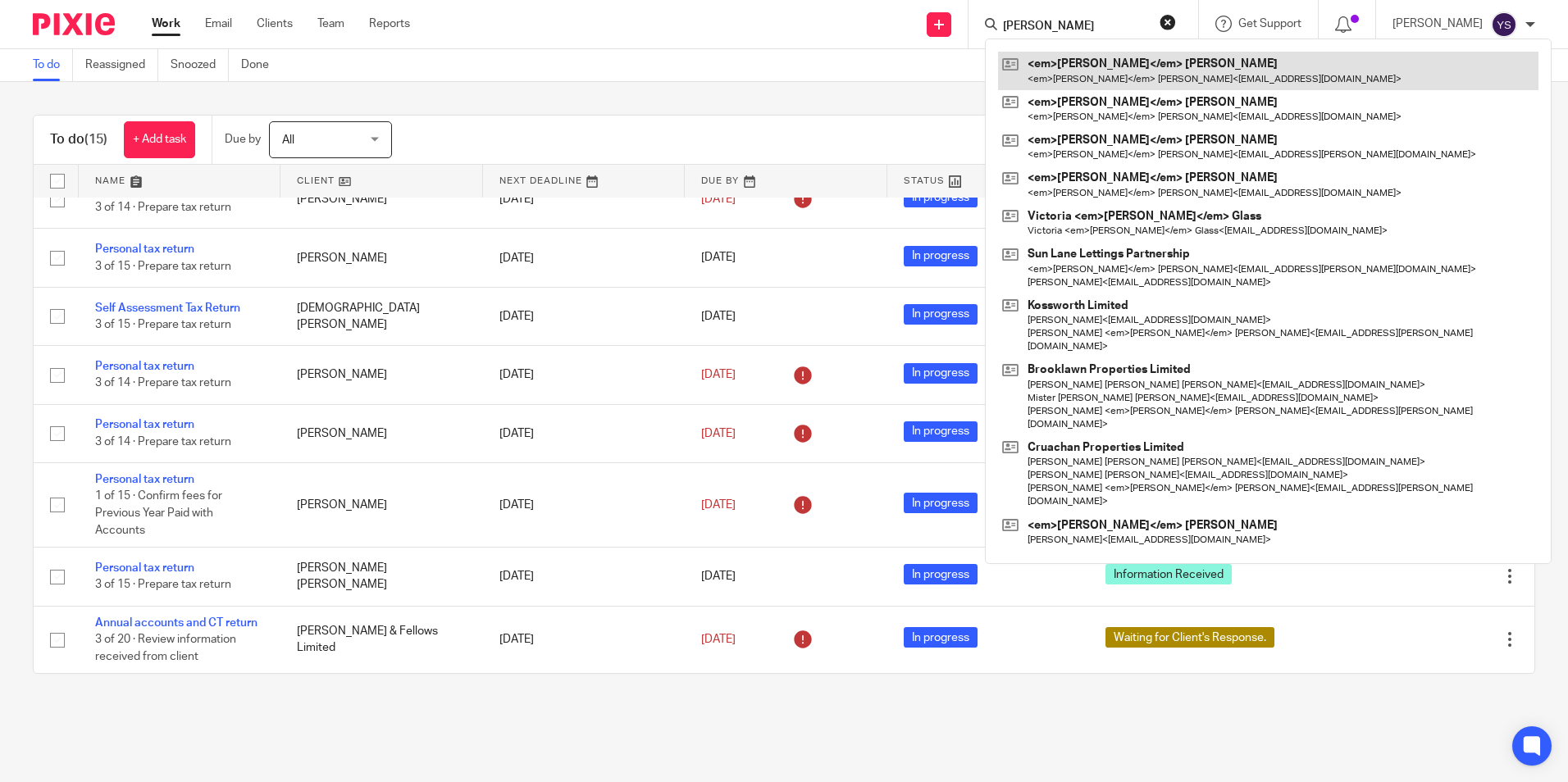
type input "katherine"
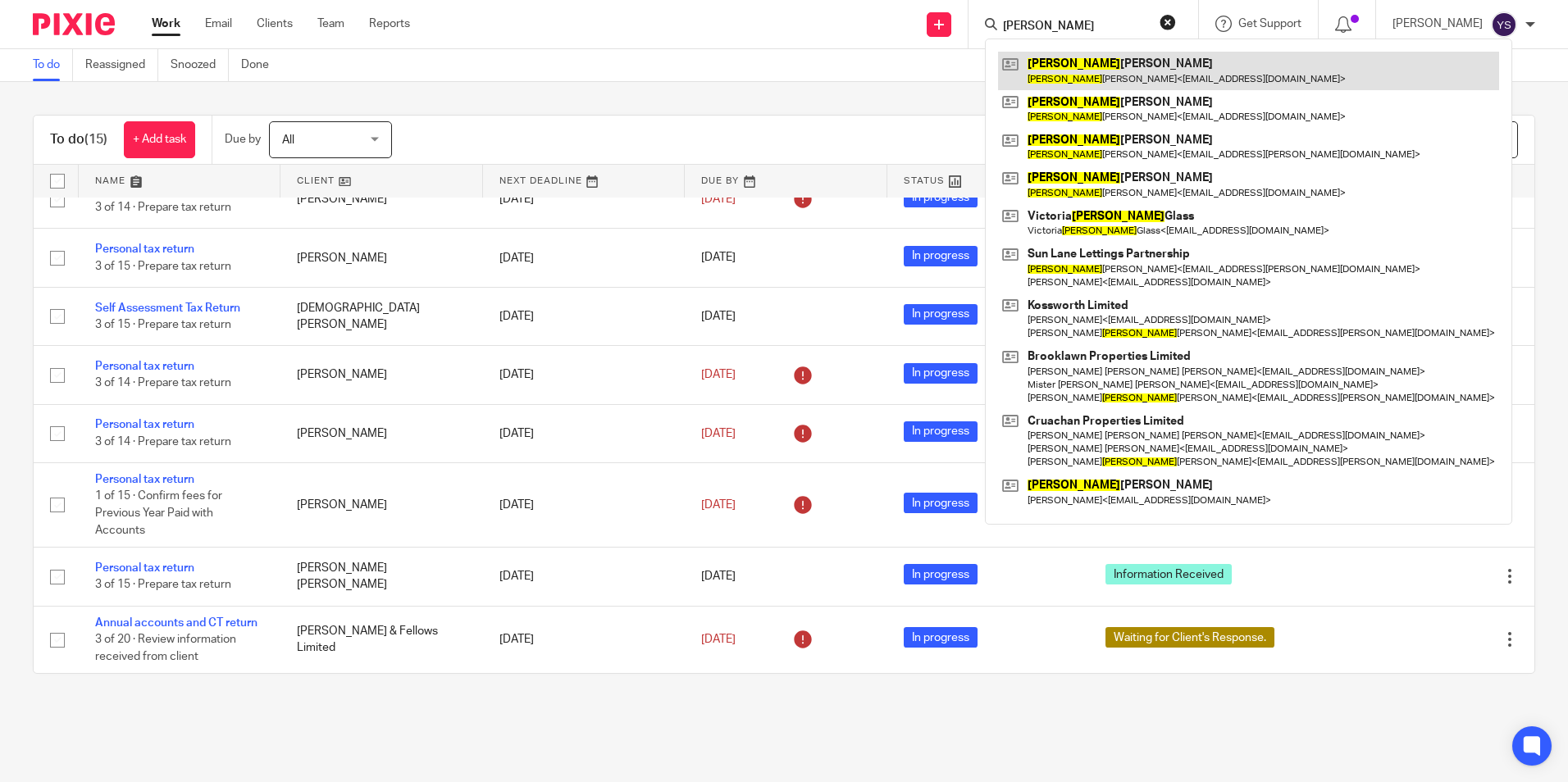
click at [1066, 74] on link at bounding box center [1248, 70] width 501 height 37
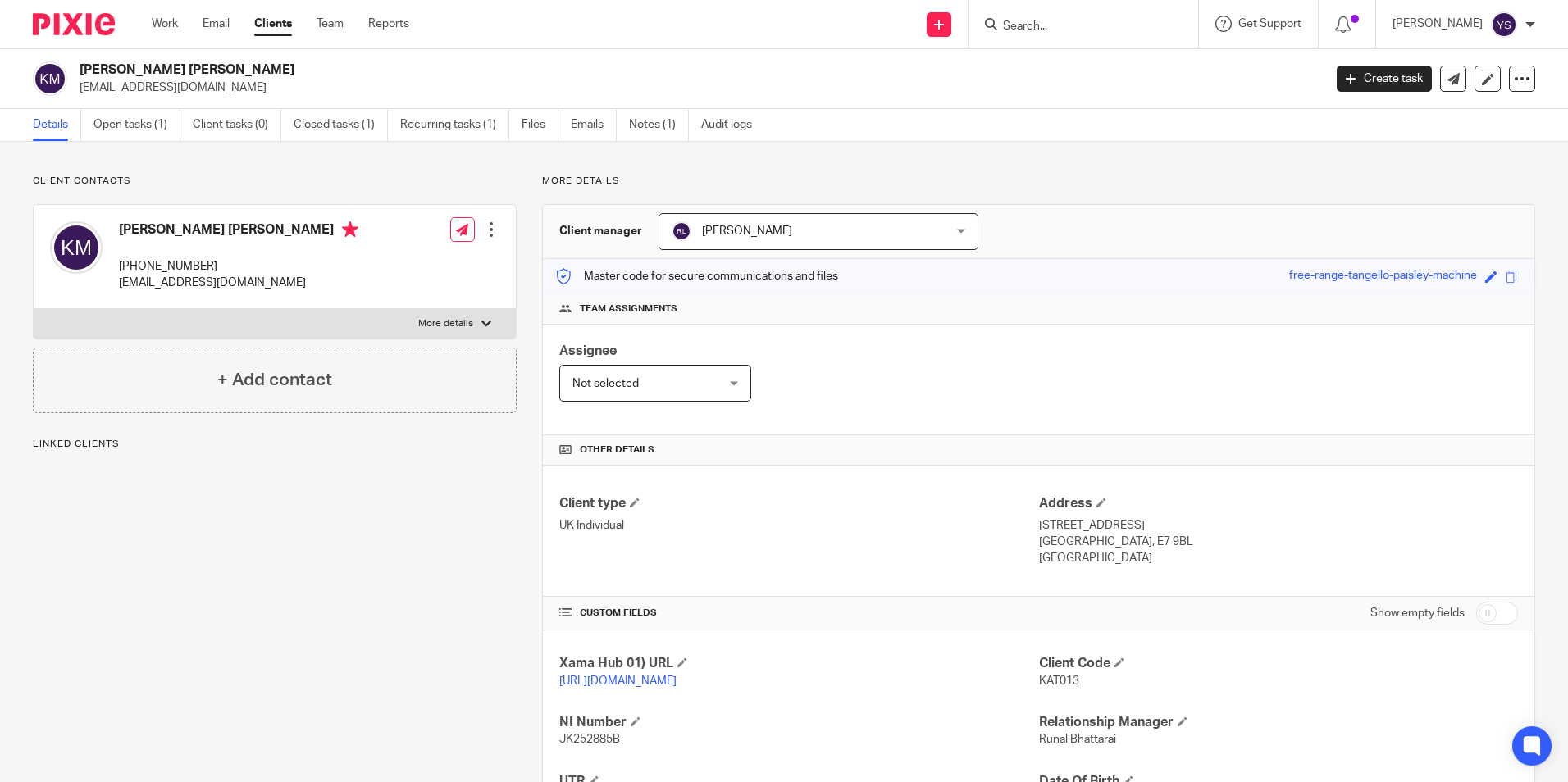
scroll to position [217, 0]
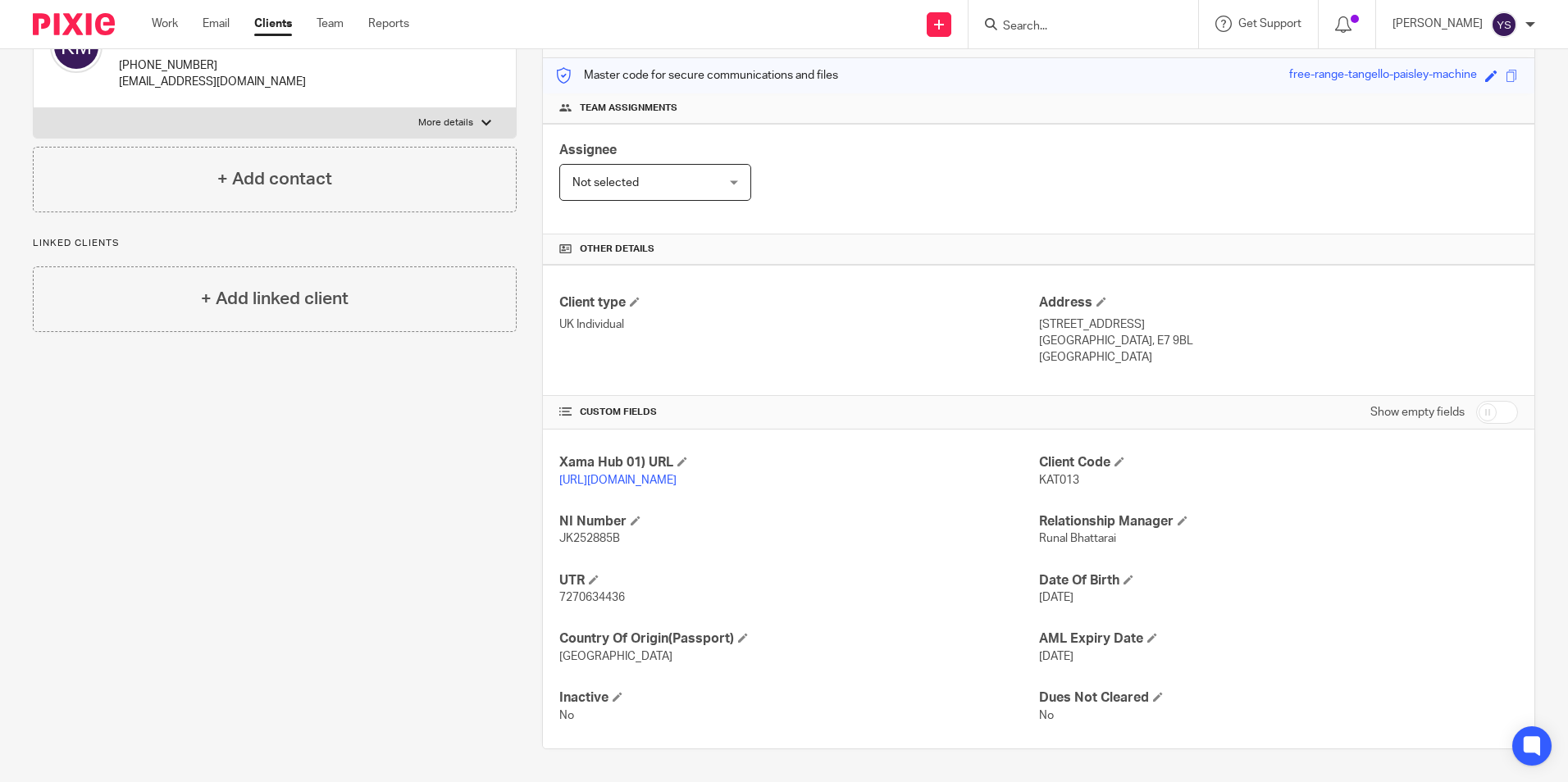
drag, startPoint x: 323, startPoint y: 504, endPoint x: 352, endPoint y: 509, distance: 29.4
click at [323, 504] on div "Client contacts Katherine Mary Joy Mason +44 7912441514 kmjmason@yahoo.com Edit…" at bounding box center [262, 362] width 510 height 776
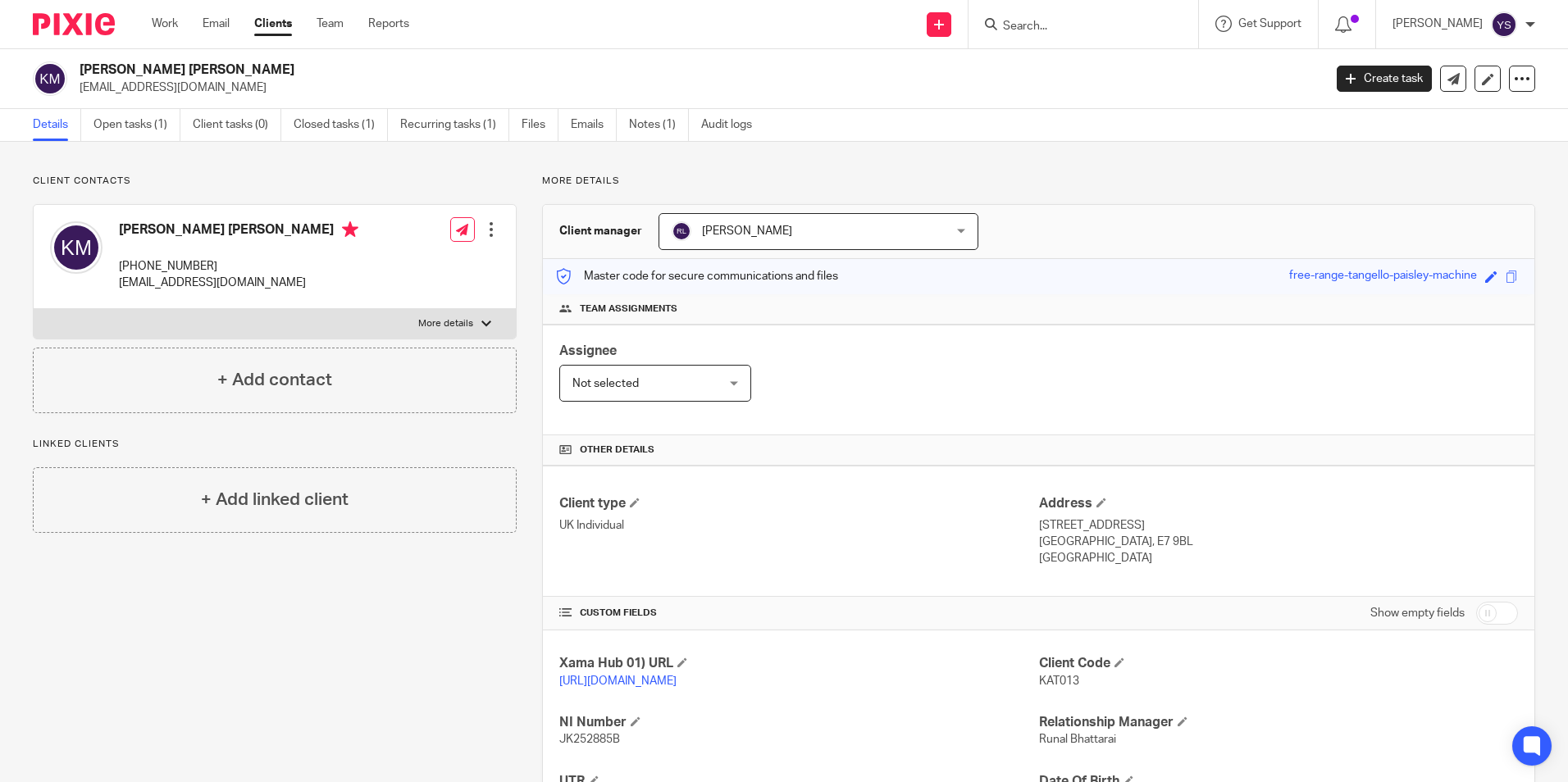
click at [1042, 17] on form at bounding box center [1088, 24] width 175 height 21
click at [1040, 34] on input "Search" at bounding box center [1075, 27] width 148 height 15
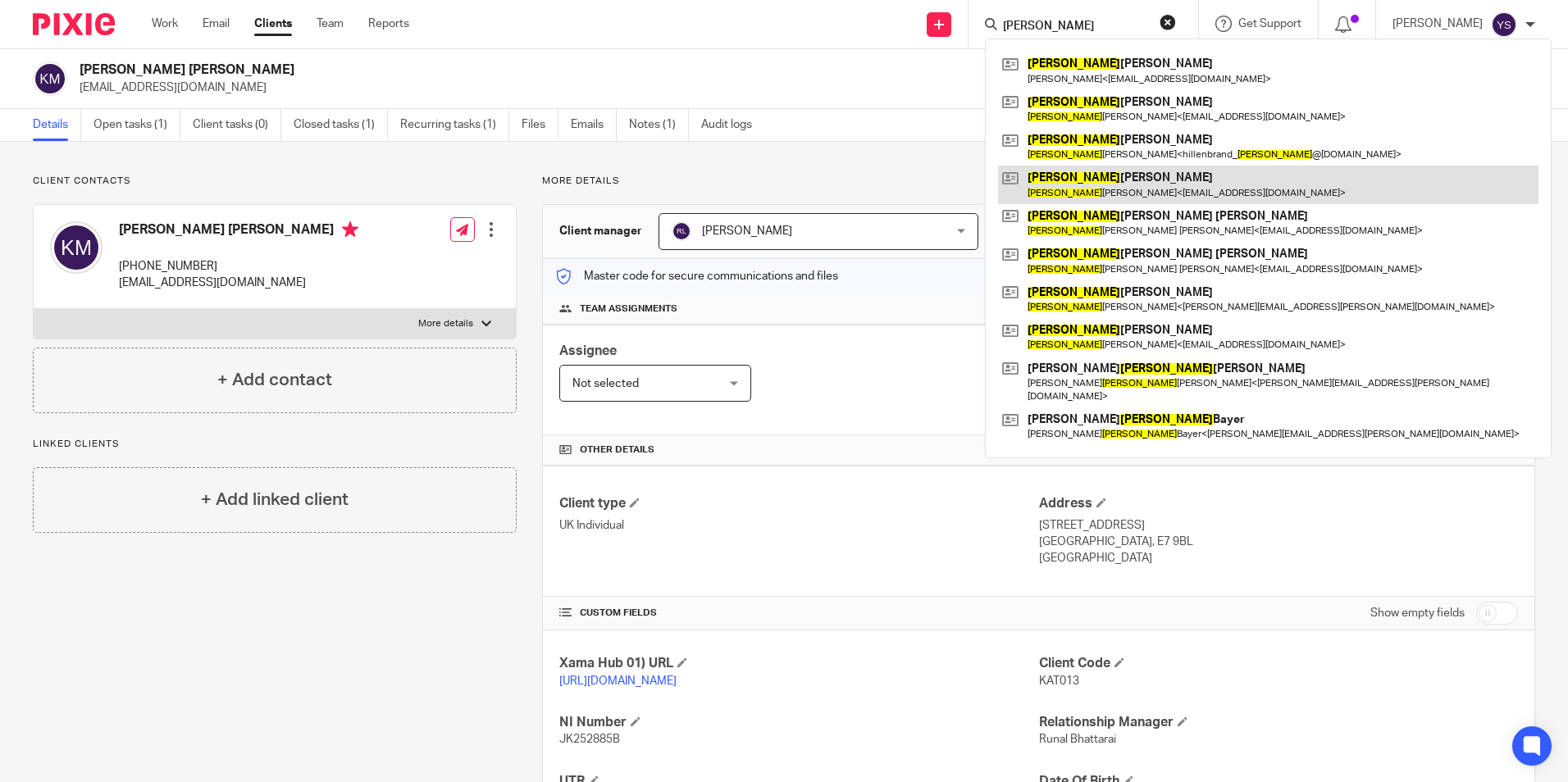
type input "THOMAS"
click at [1082, 177] on link at bounding box center [1267, 184] width 540 height 37
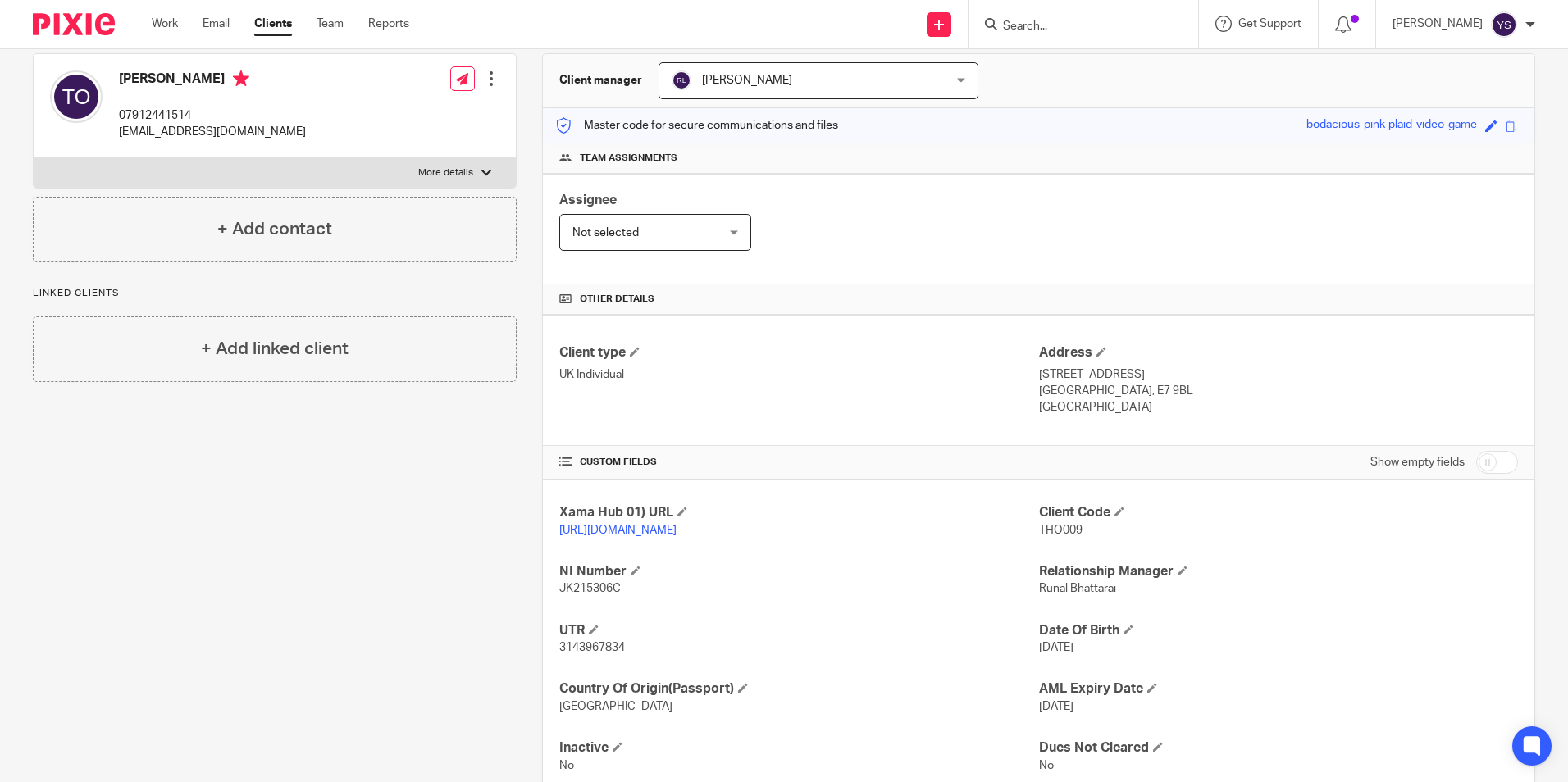
scroll to position [217, 0]
